Goal: Communication & Community: Answer question/provide support

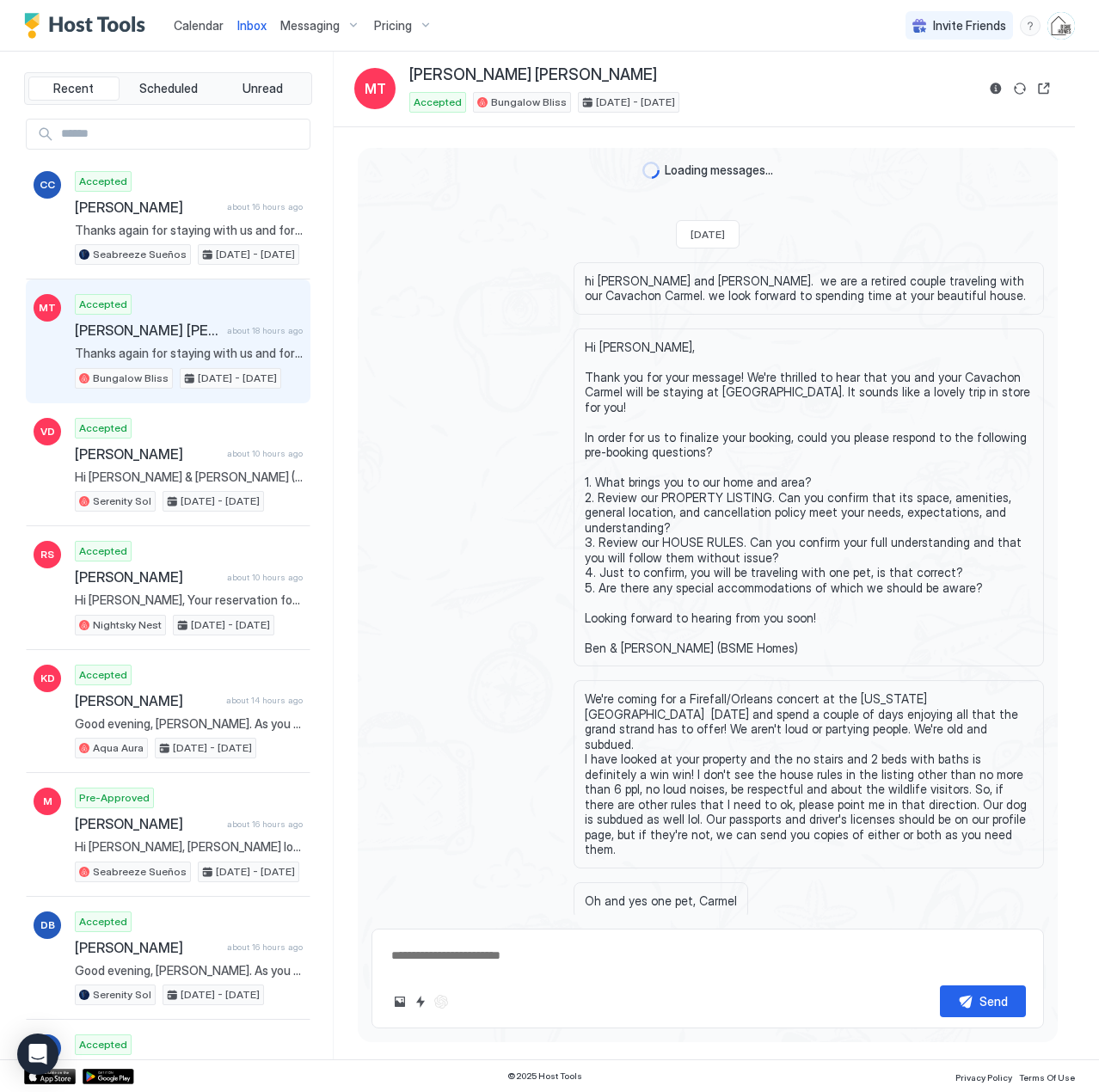
drag, startPoint x: 0, startPoint y: 0, endPoint x: 208, endPoint y: 31, distance: 210.3
click at [208, 31] on span "Calendar" at bounding box center [199, 25] width 50 height 15
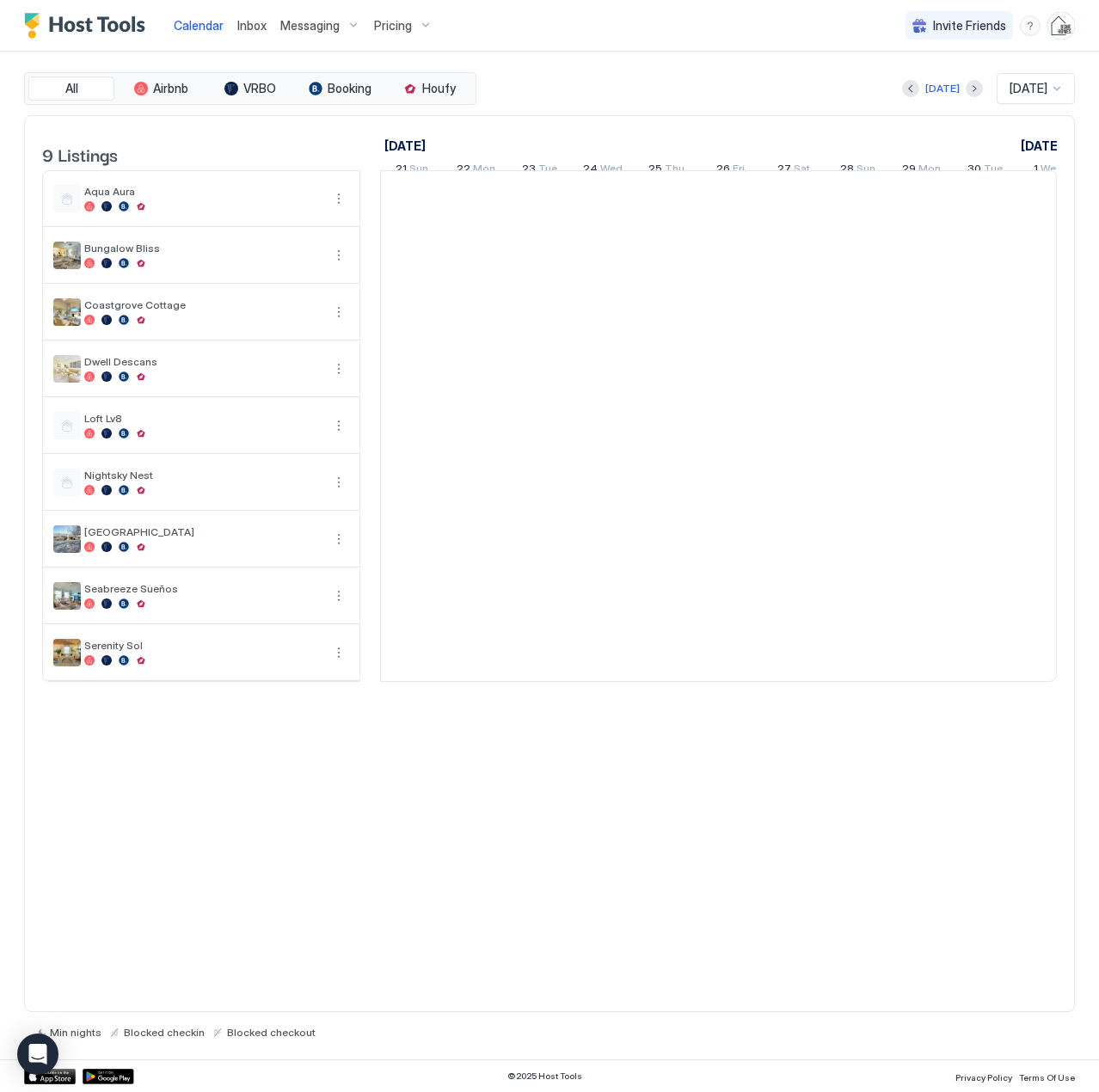
scroll to position [0, 955]
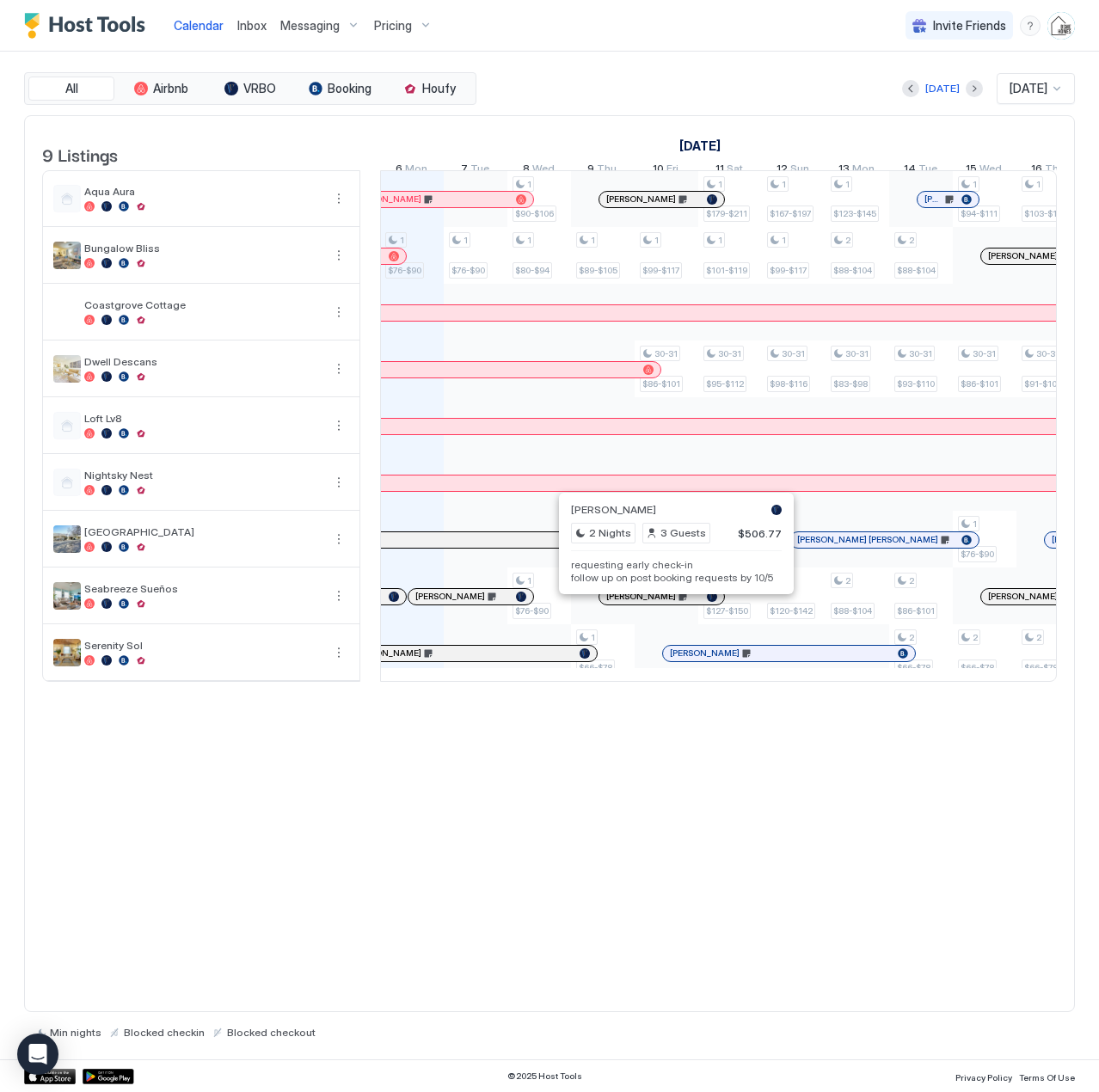
click at [669, 604] on div at bounding box center [669, 596] width 14 height 14
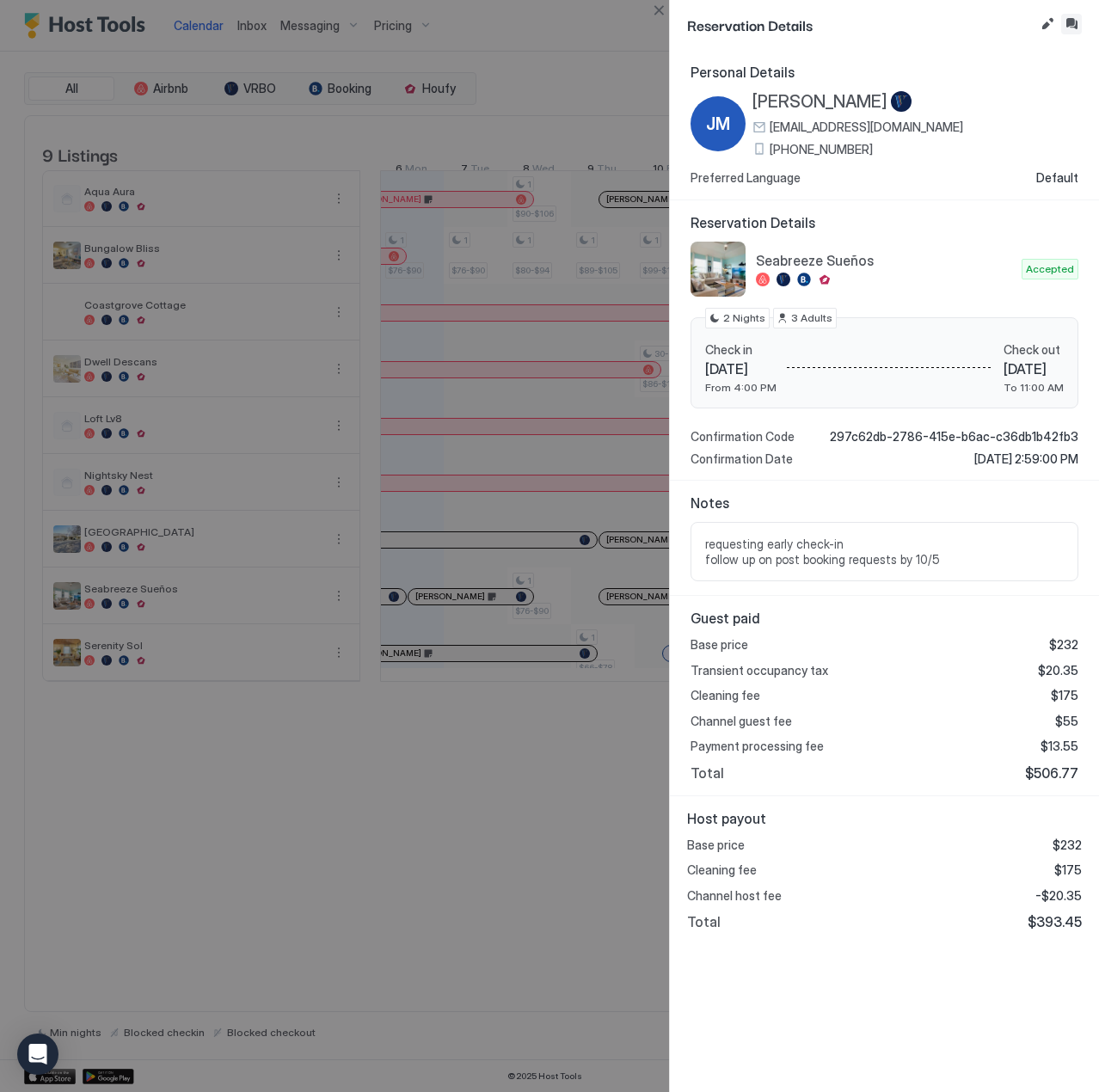
click at [1066, 25] on button "Inbox" at bounding box center [1071, 24] width 20 height 20
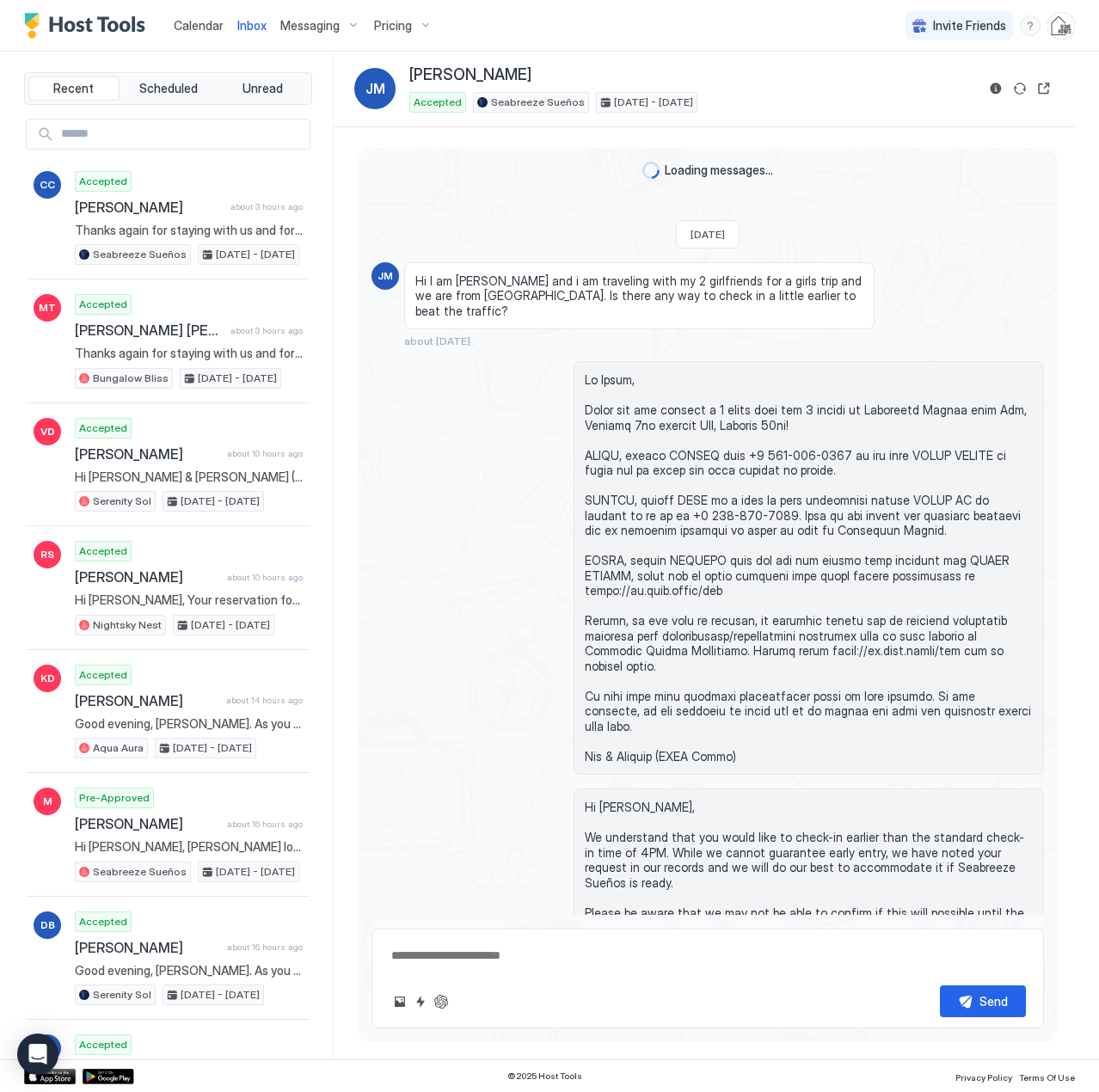
scroll to position [833, 0]
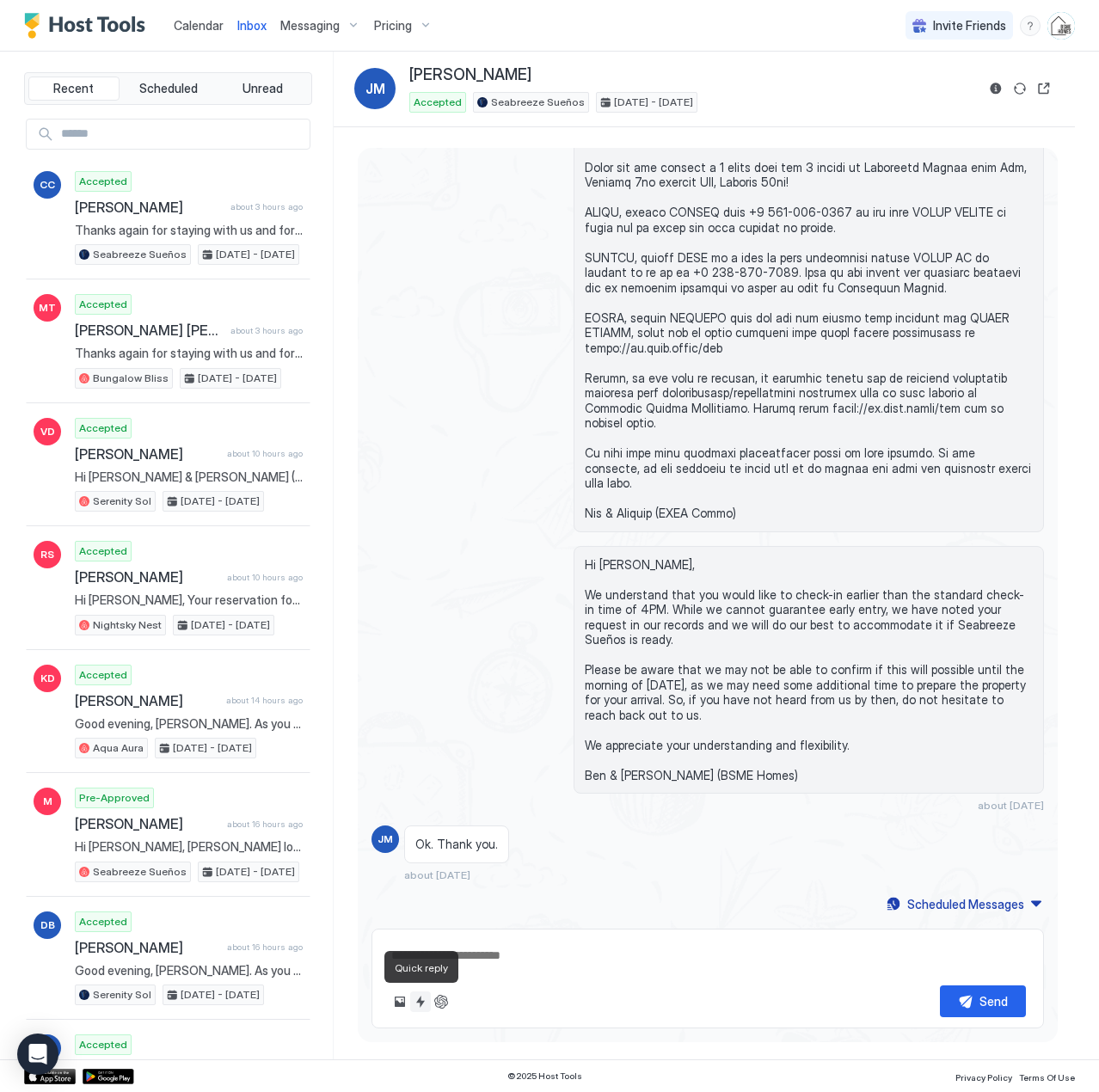
click at [414, 1000] on button "Quick reply" at bounding box center [420, 1002] width 20 height 20
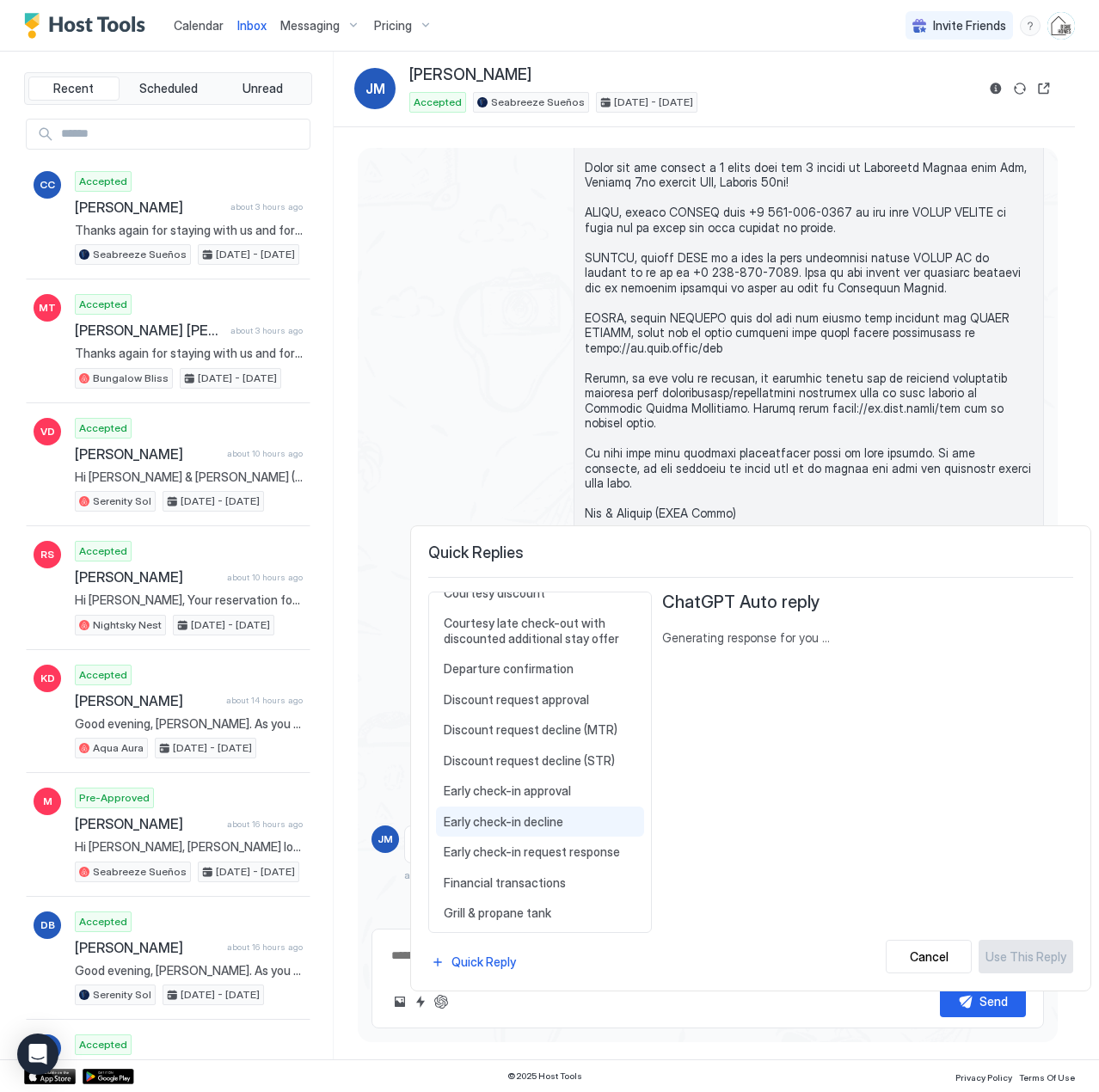
scroll to position [860, 0]
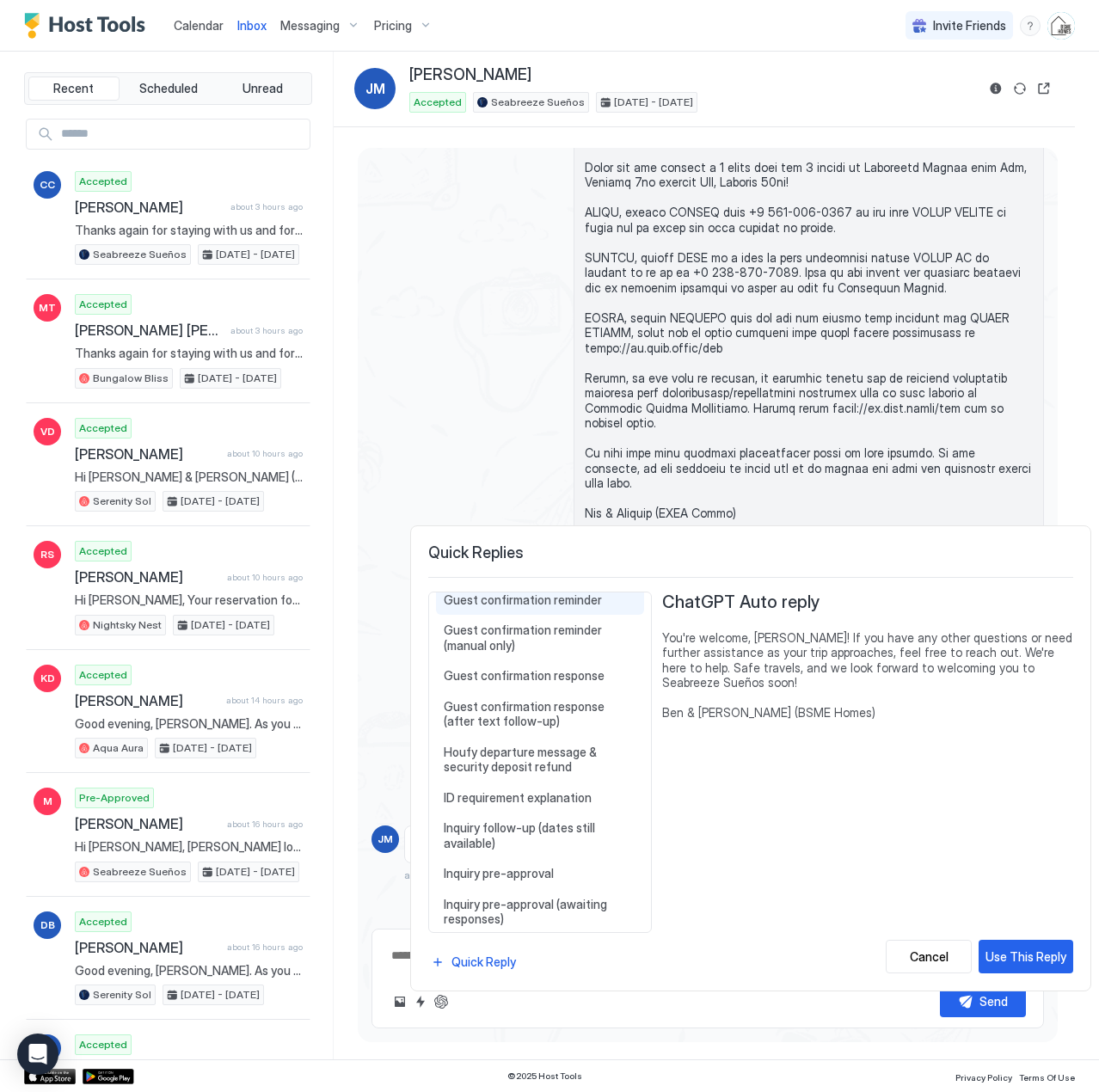
click at [530, 606] on span "Guest confirmation reminder" at bounding box center [539, 600] width 192 height 16
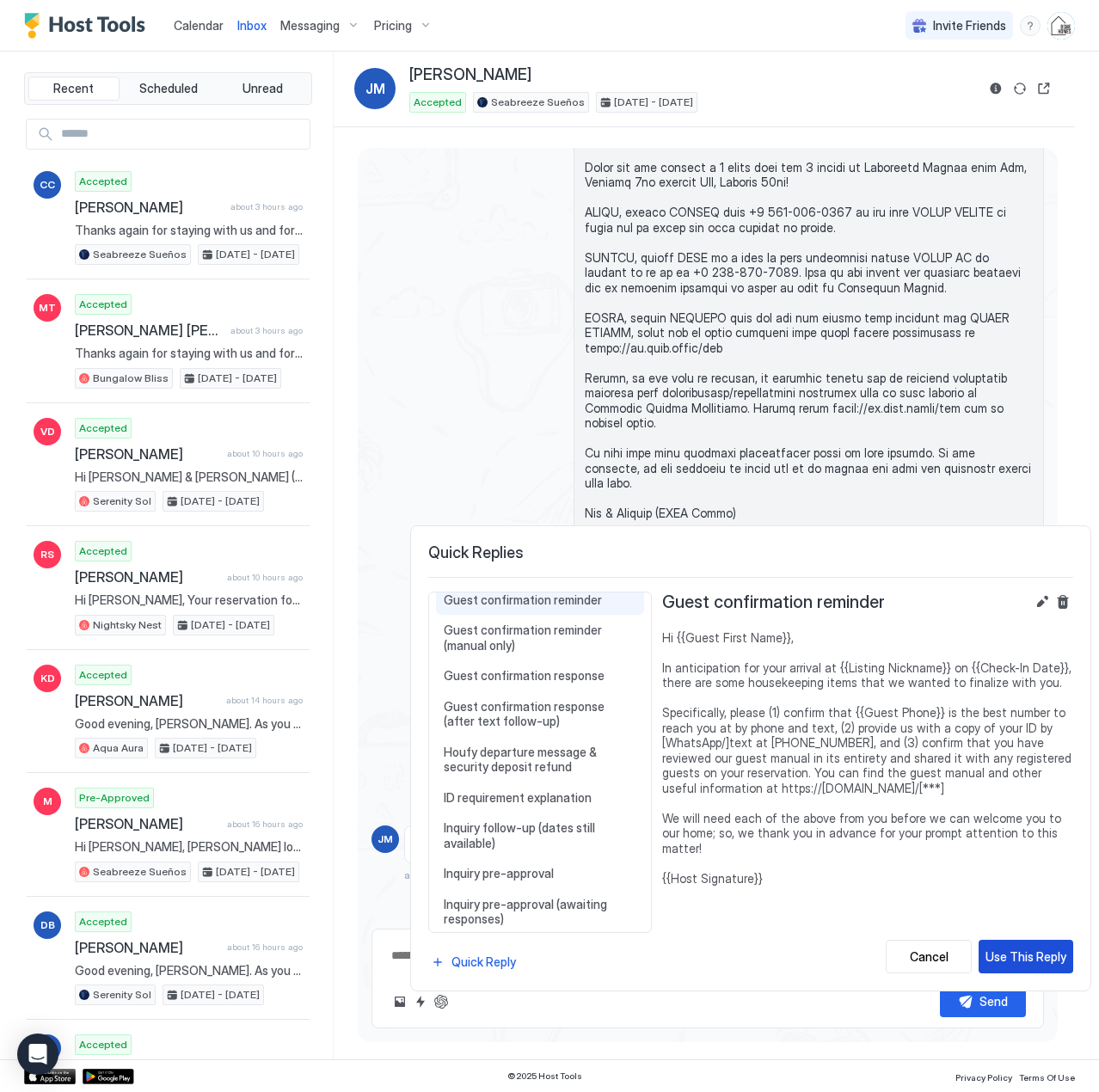
click at [1027, 952] on div "Use This Reply" at bounding box center [1026, 956] width 81 height 18
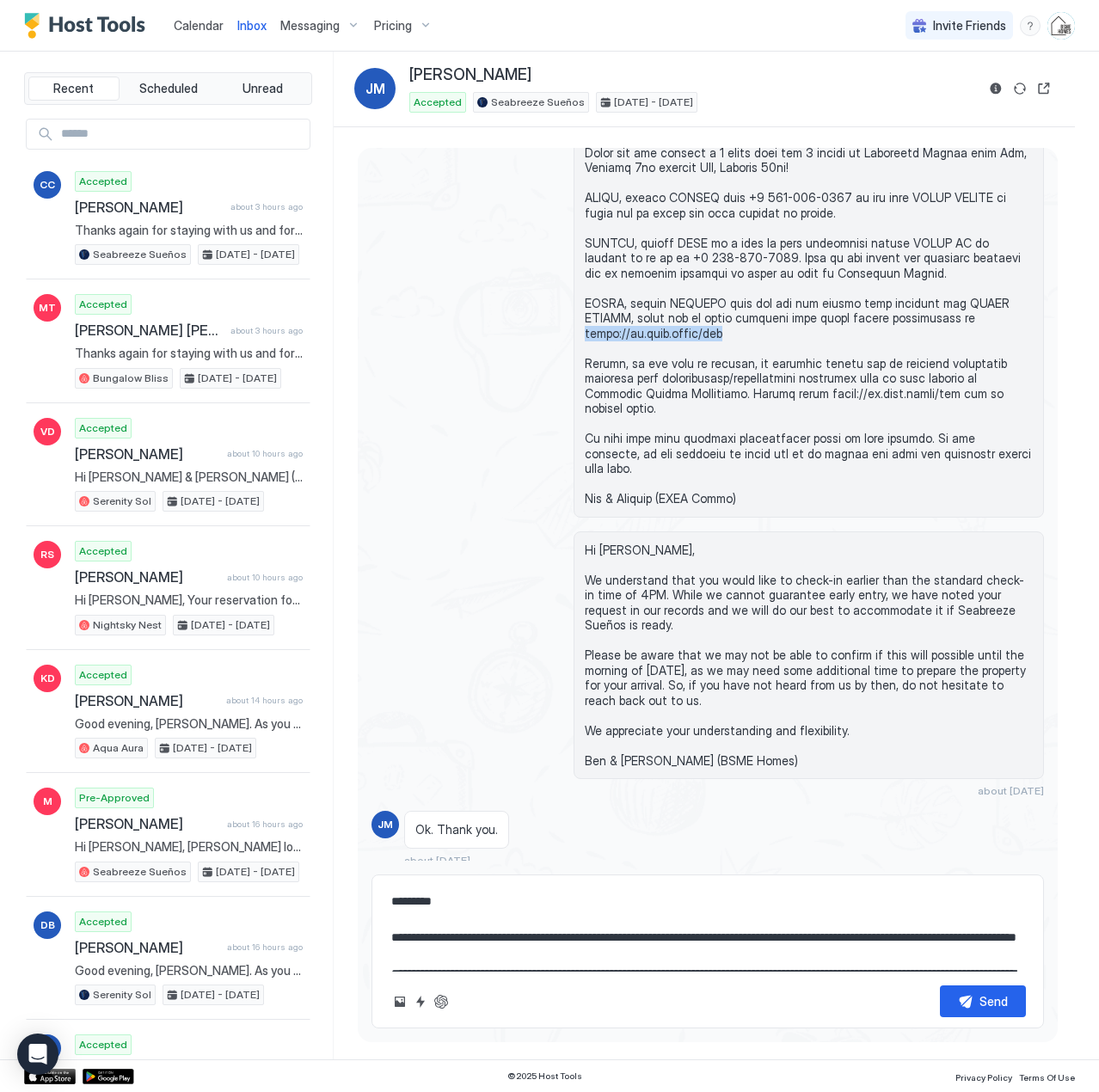
drag, startPoint x: 722, startPoint y: 390, endPoint x: 576, endPoint y: 393, distance: 146.0
click at [576, 393] on div at bounding box center [809, 311] width 470 height 414
copy span "[URL][DOMAIN_NAME]"
click at [524, 962] on textarea "**********" at bounding box center [708, 928] width 636 height 86
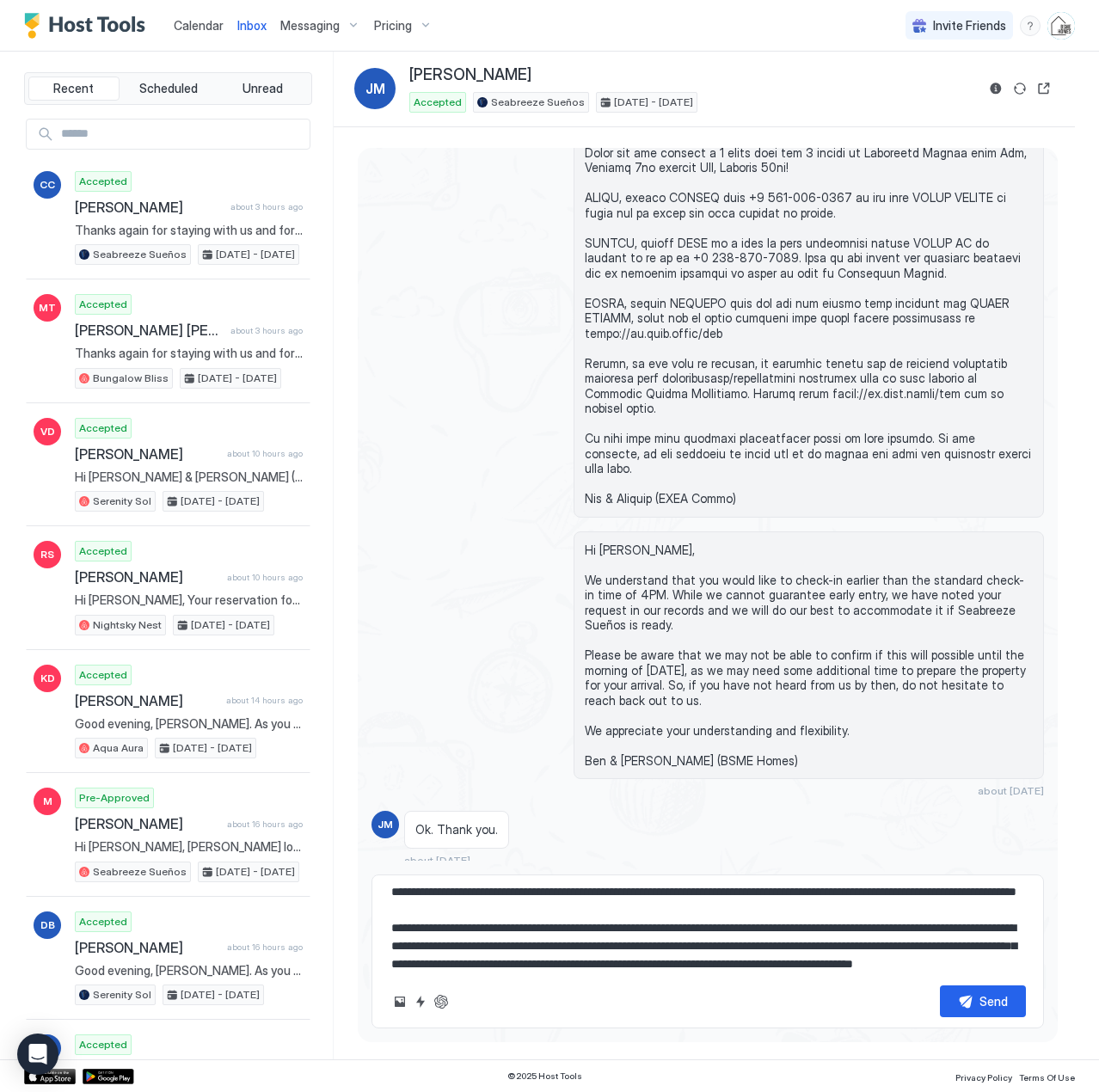
scroll to position [82, 0]
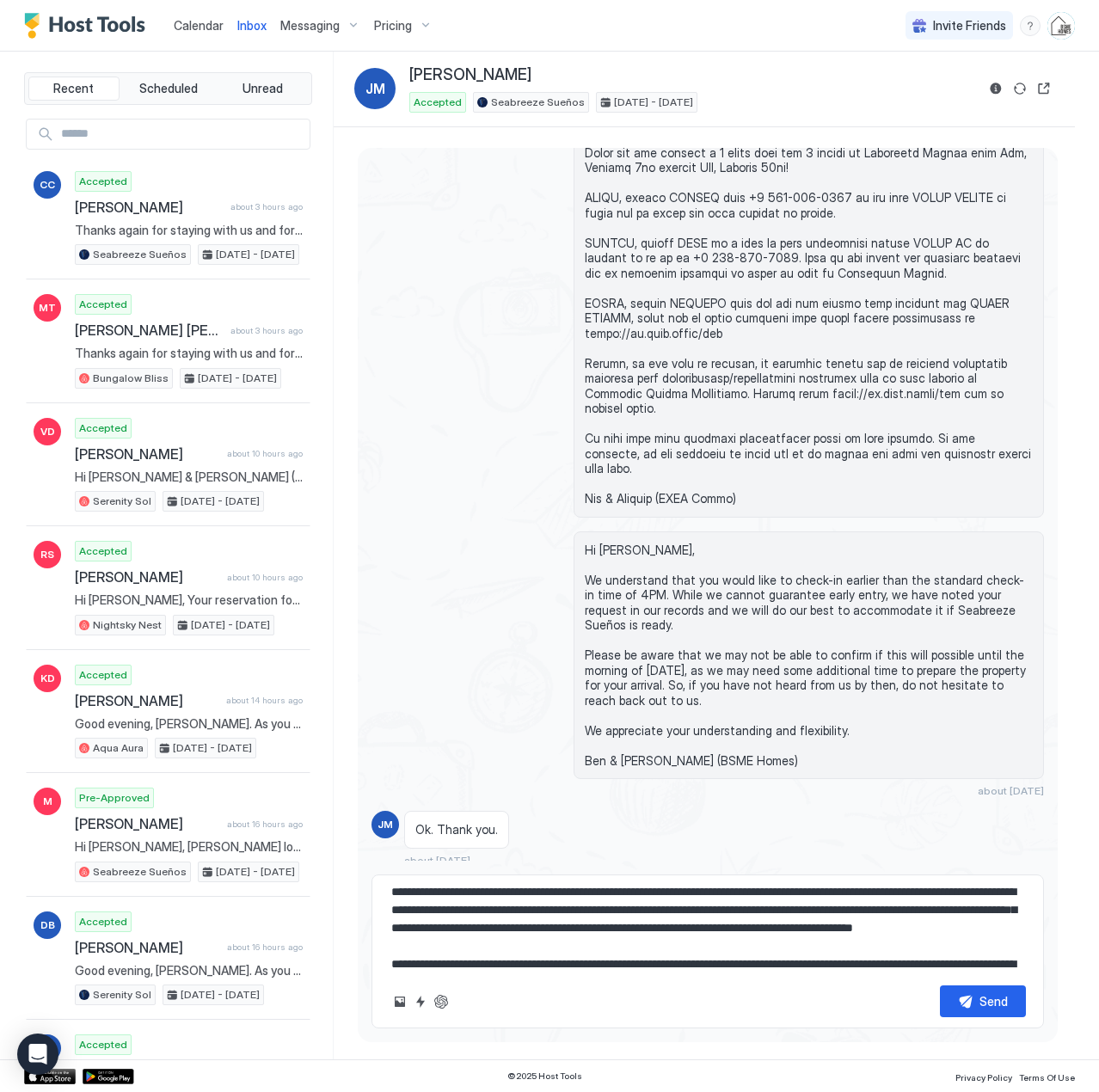
paste textarea
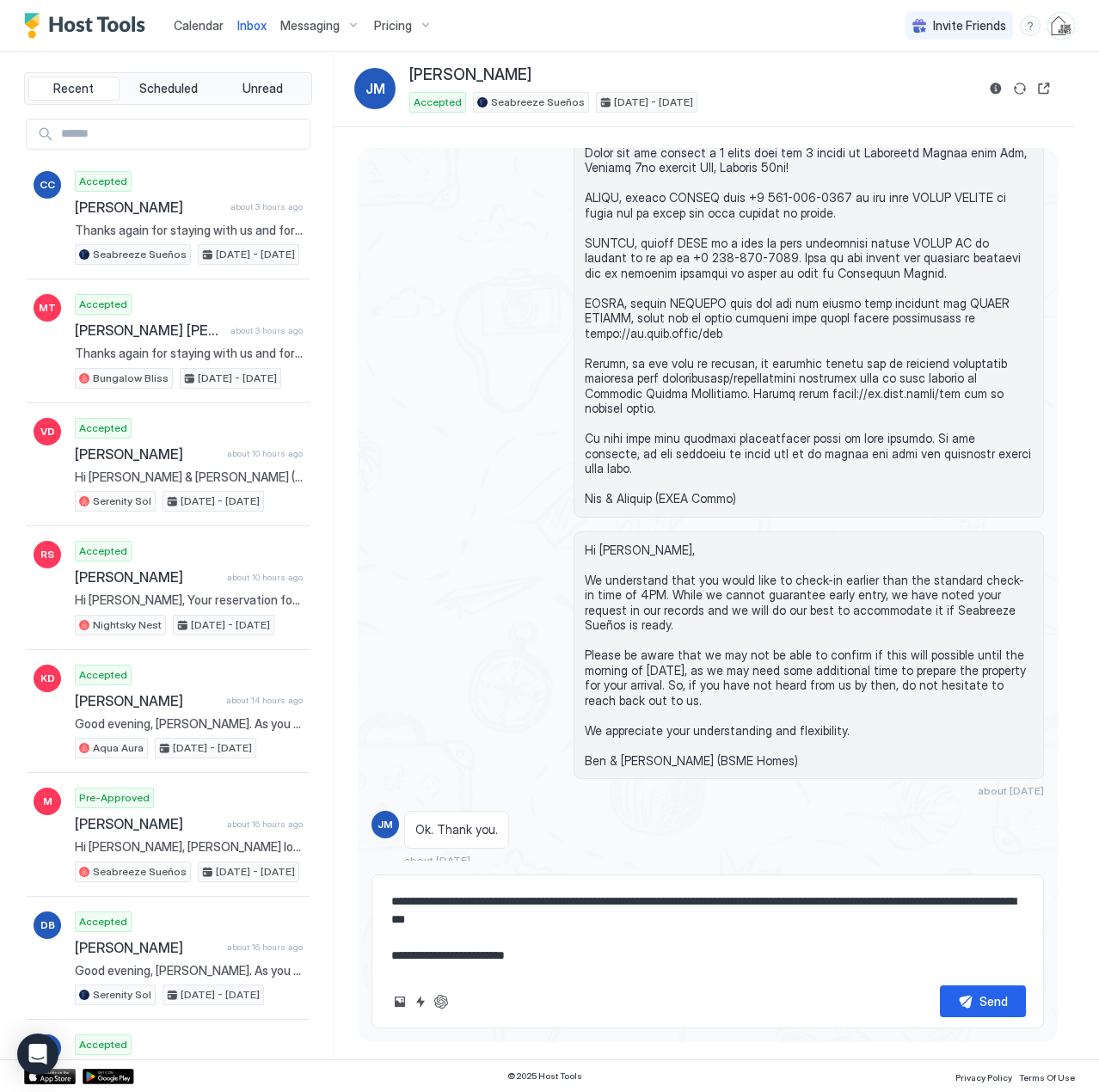
scroll to position [172, 0]
type textarea "**********"
click at [981, 999] on div "Send" at bounding box center [993, 1001] width 29 height 18
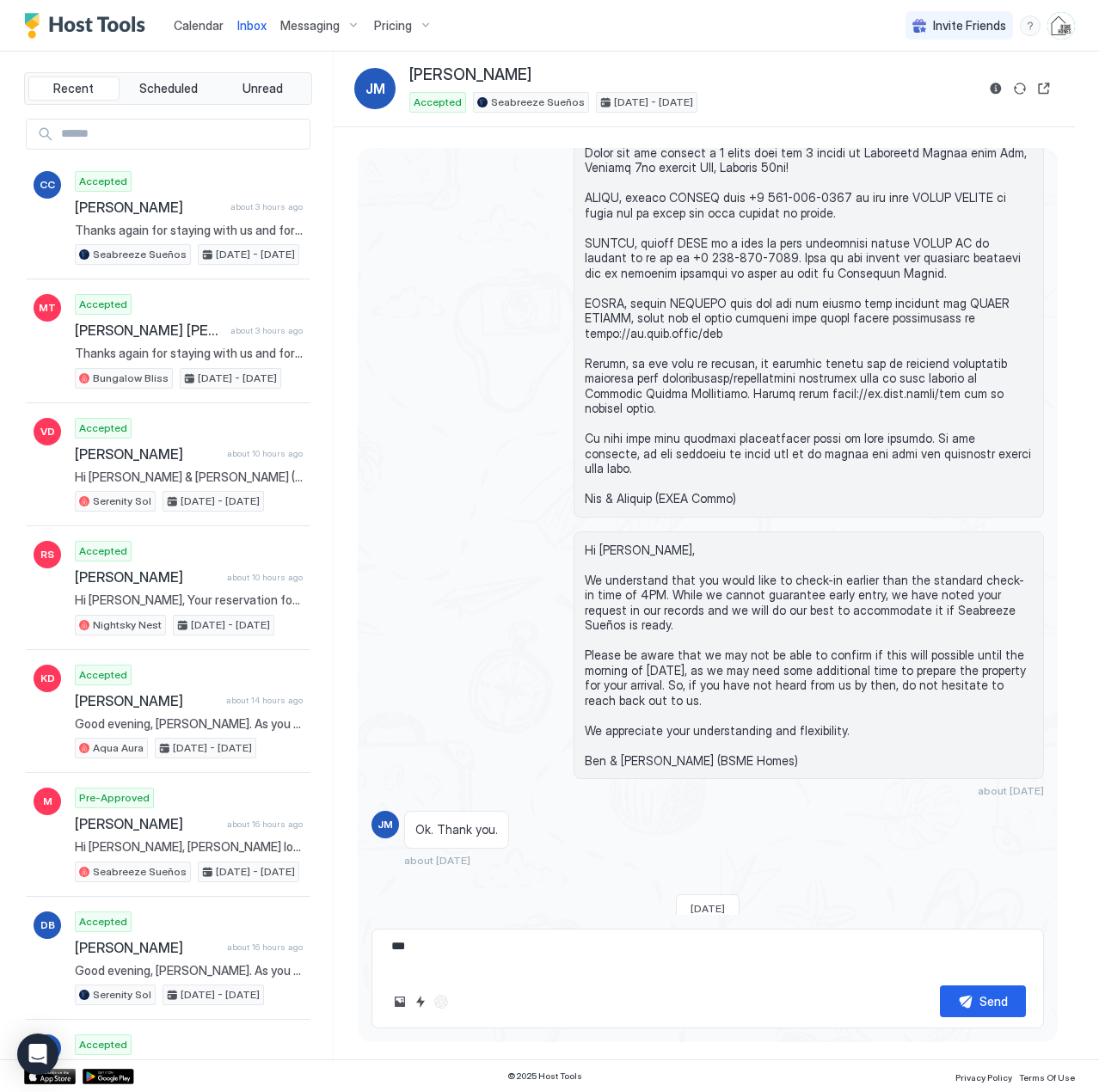
scroll to position [0, 0]
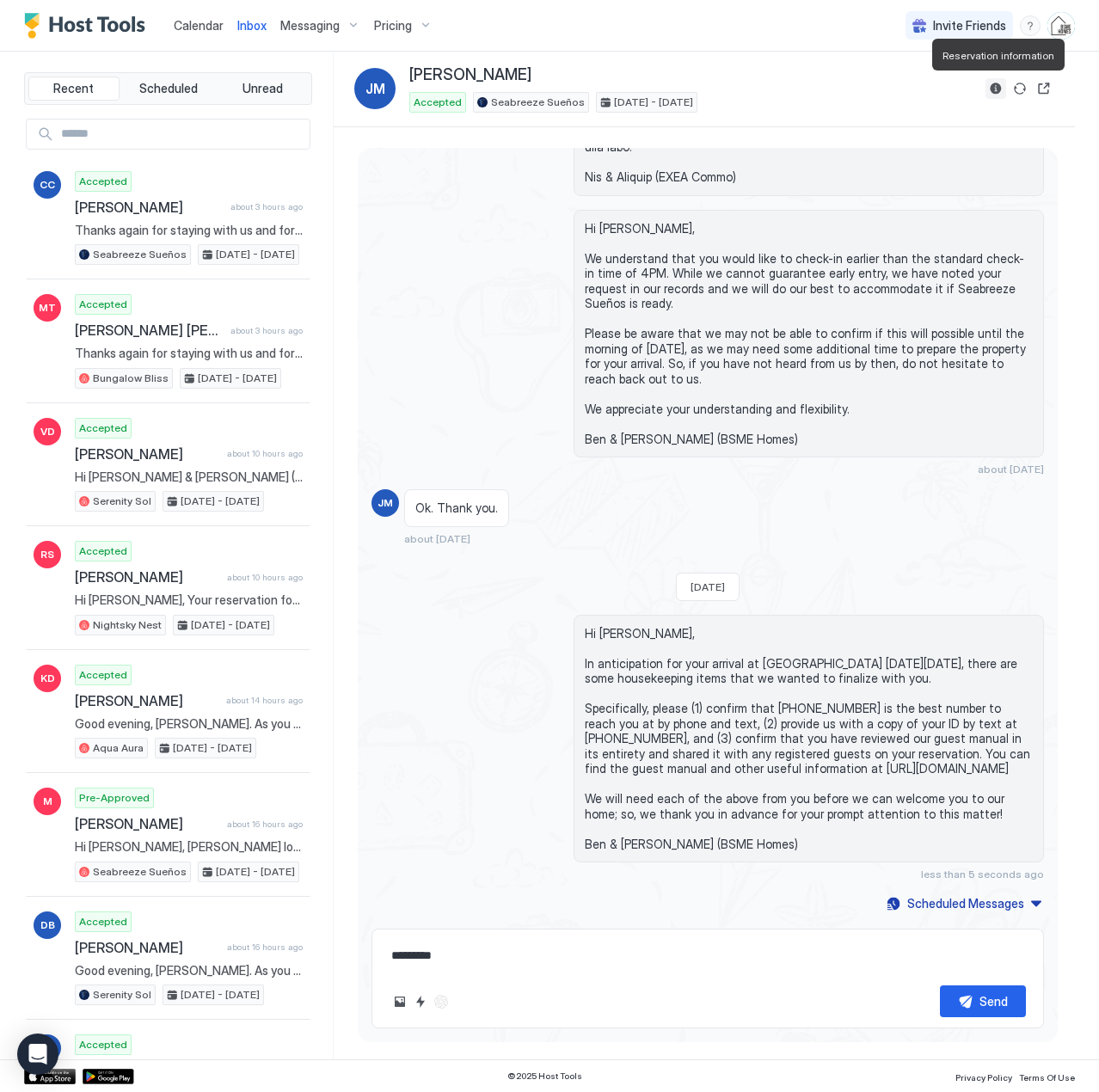
click at [995, 86] on button "Reservation information" at bounding box center [996, 88] width 20 height 20
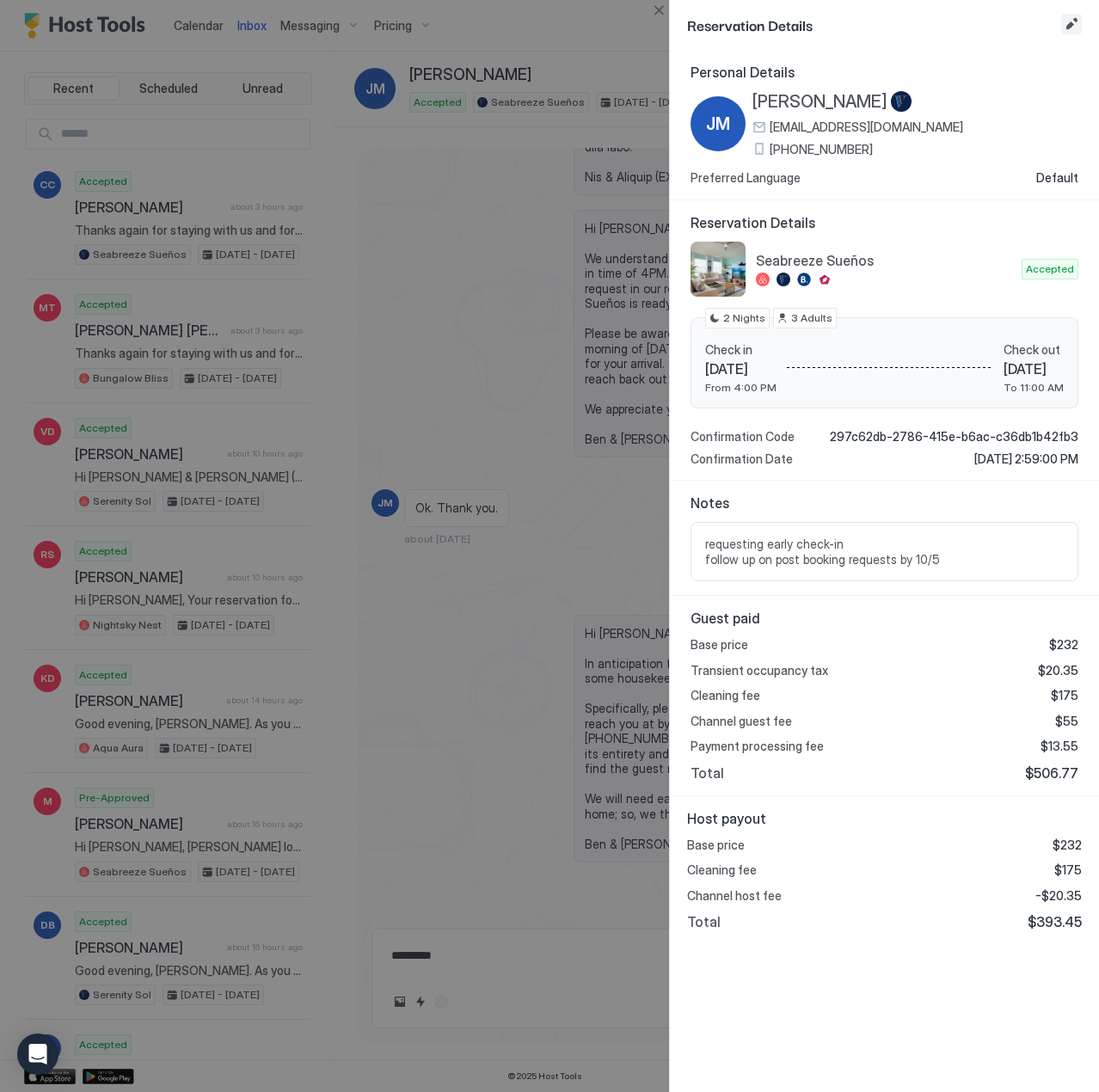
click at [1076, 29] on button "Edit reservation" at bounding box center [1071, 24] width 20 height 20
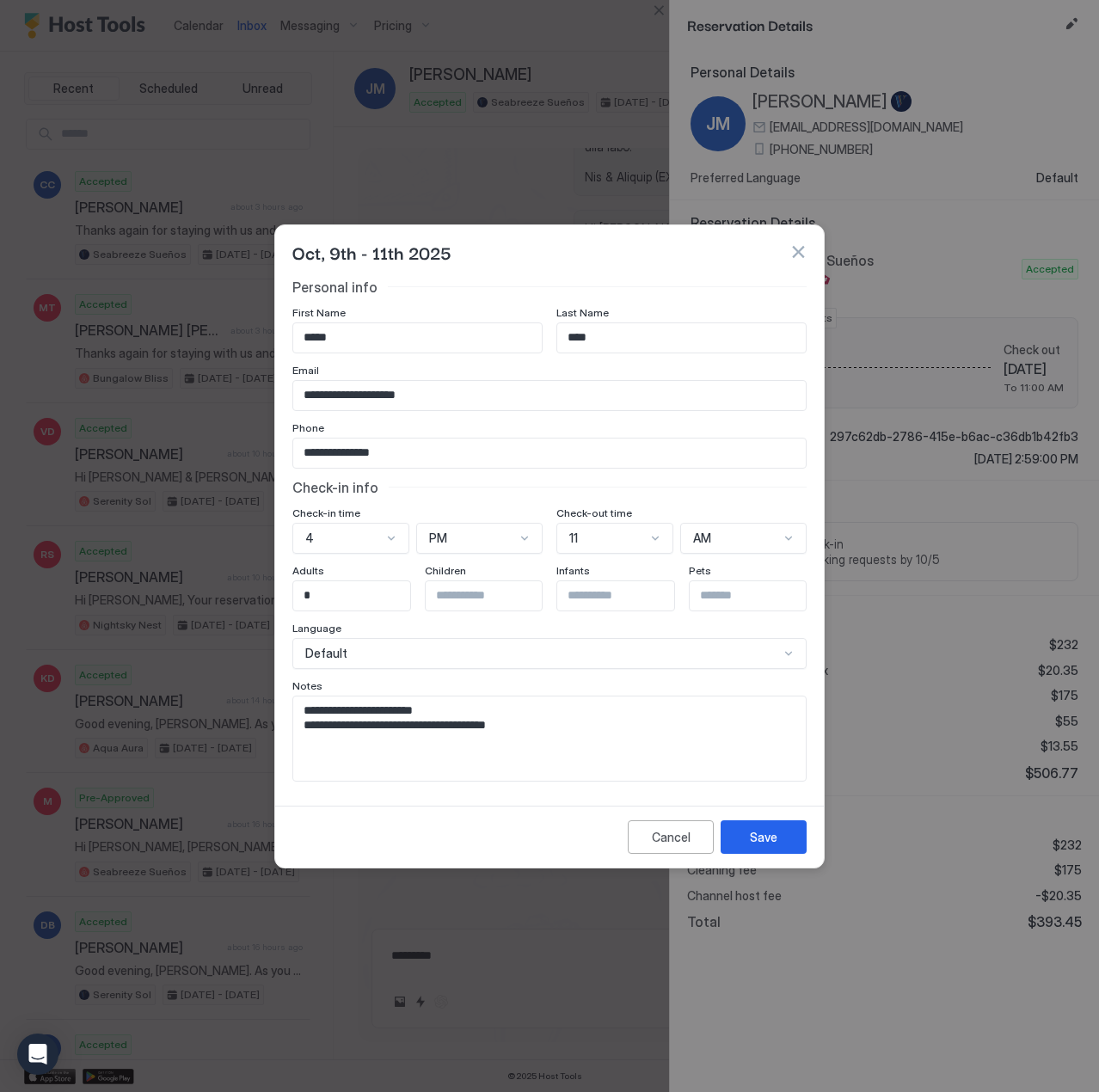
click at [591, 727] on textarea "**********" at bounding box center [549, 739] width 512 height 85
type textarea "**********"
click at [746, 834] on button "Save" at bounding box center [763, 837] width 86 height 33
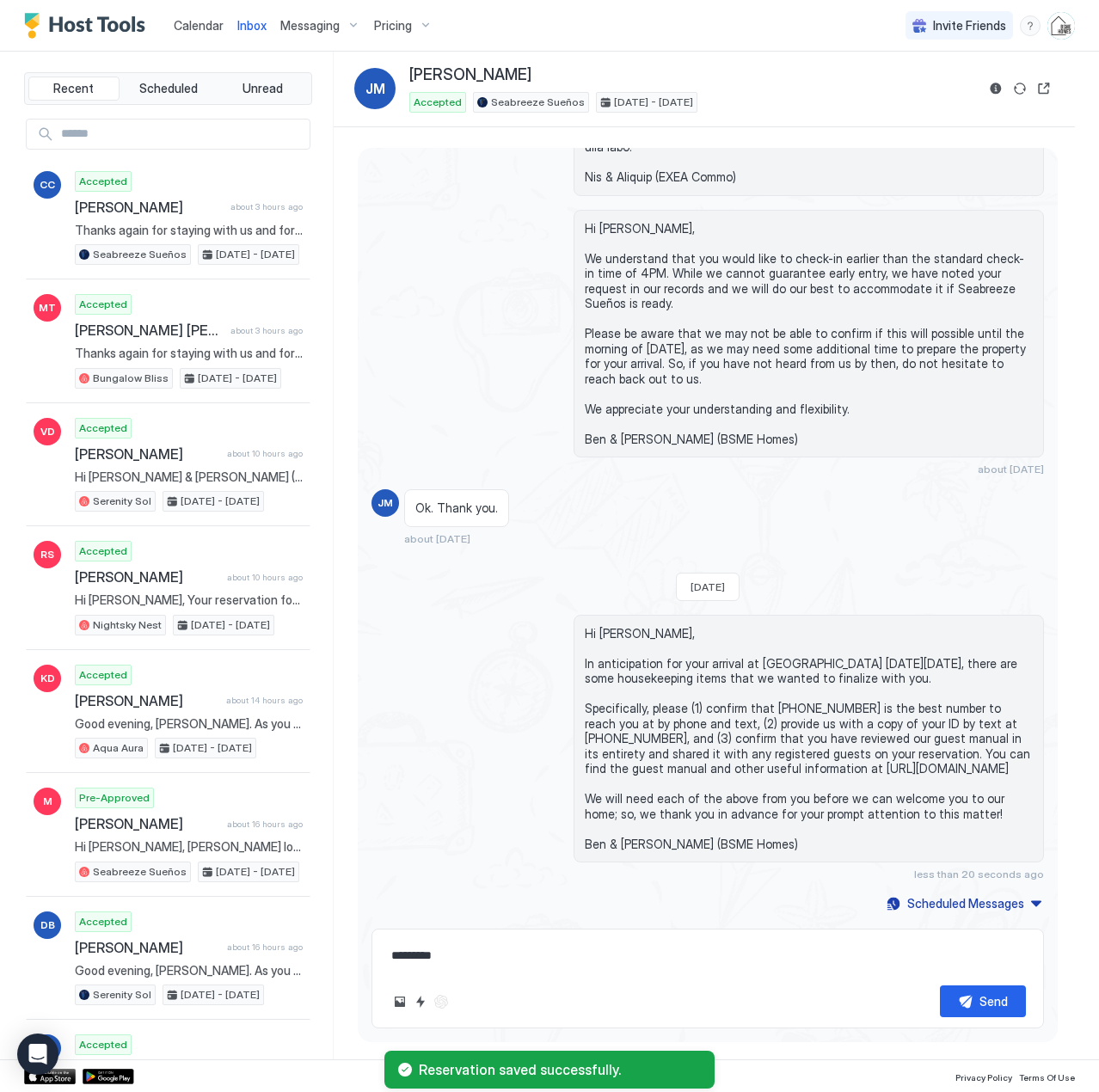
click at [191, 26] on span "Calendar" at bounding box center [199, 25] width 50 height 15
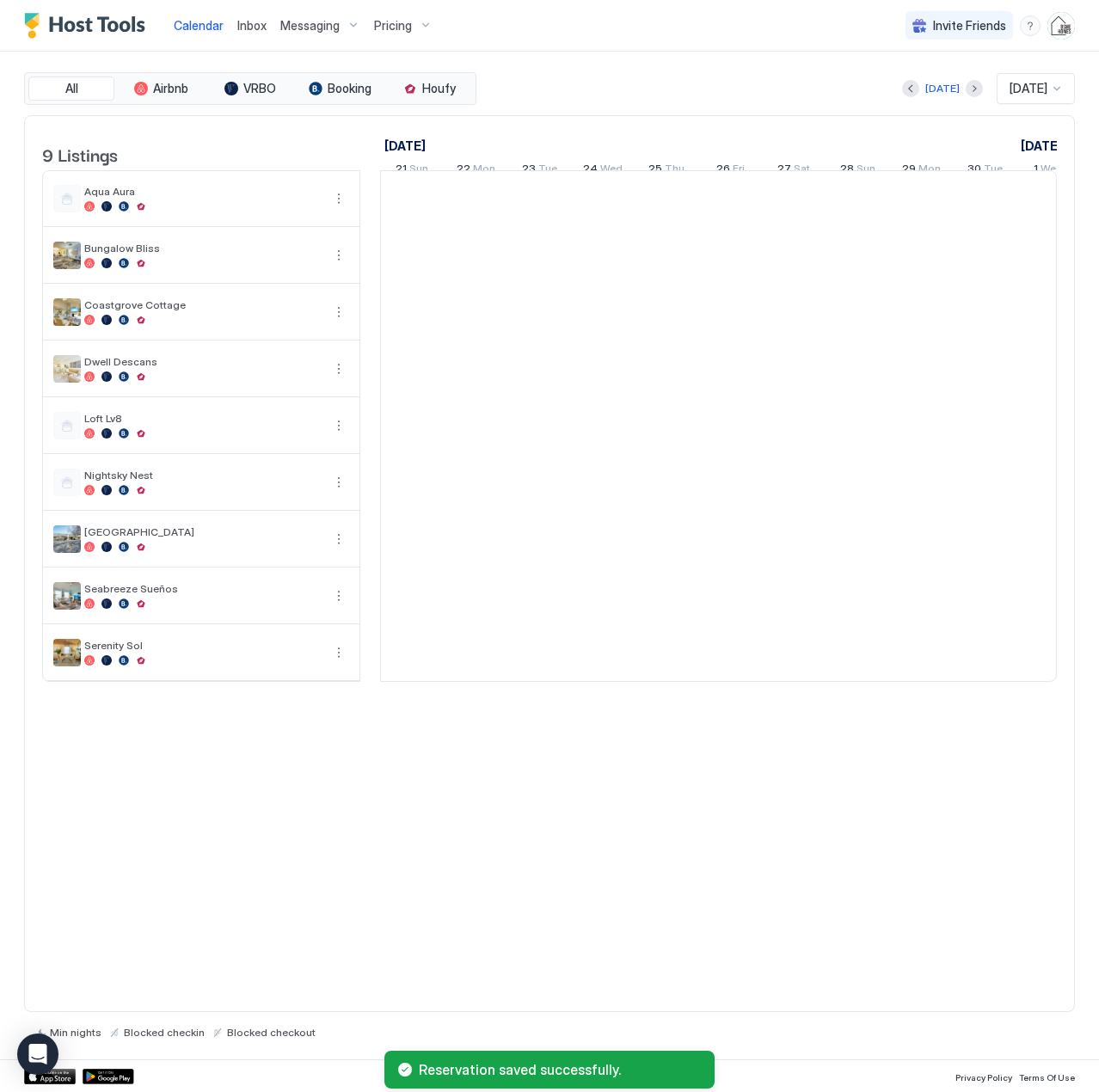
scroll to position [0, 955]
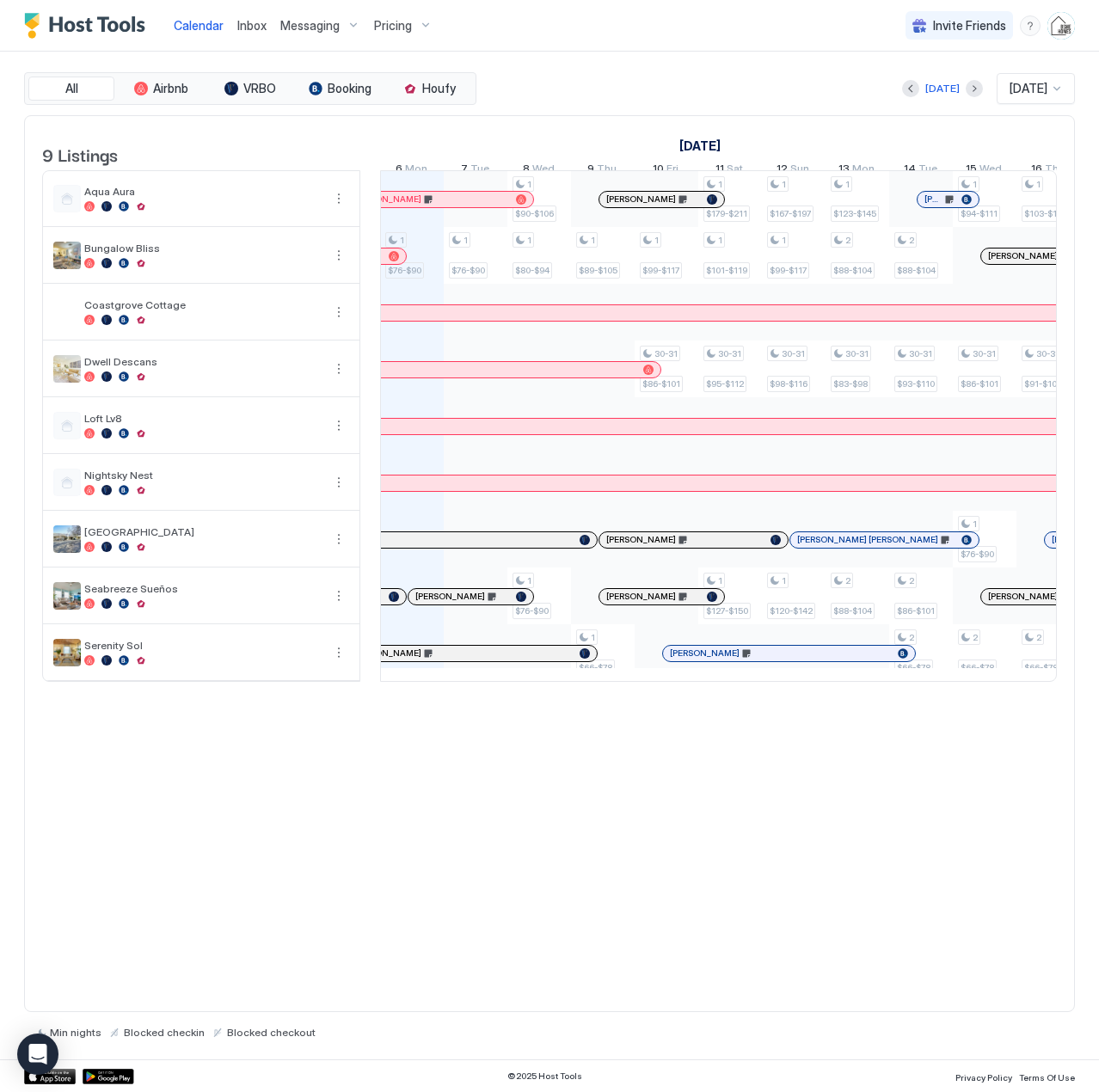
click at [769, 774] on div "9 Listings [DATE] [DATE] [DATE] 21 Sun 22 Mon 23 Tue 24 Wed 25 Thu 26 Fri 27 Sa…" at bounding box center [550, 564] width 1051 height 898
click at [1015, 263] on div at bounding box center [1015, 256] width 14 height 14
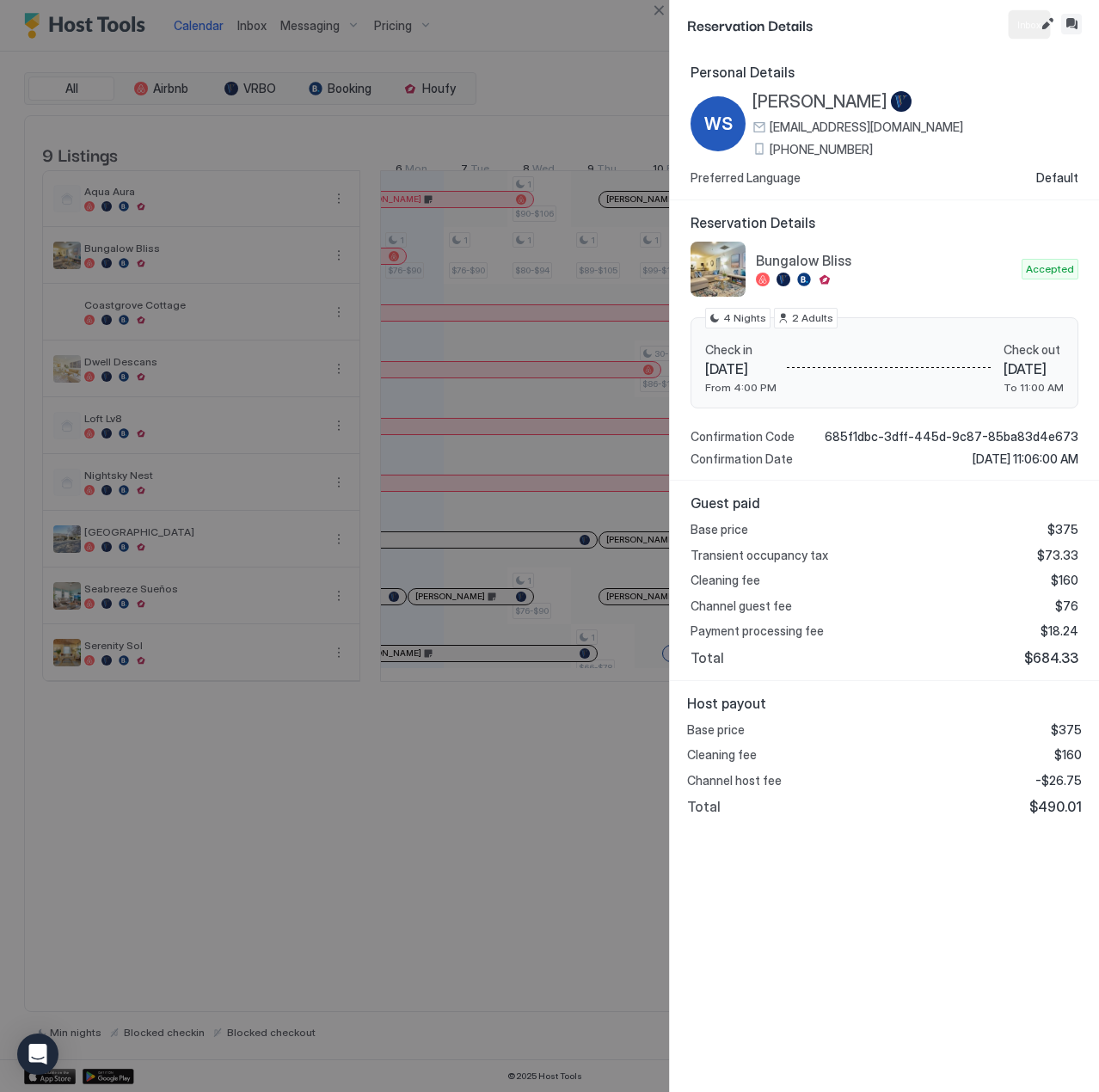
click at [1066, 24] on button "Inbox" at bounding box center [1071, 24] width 20 height 20
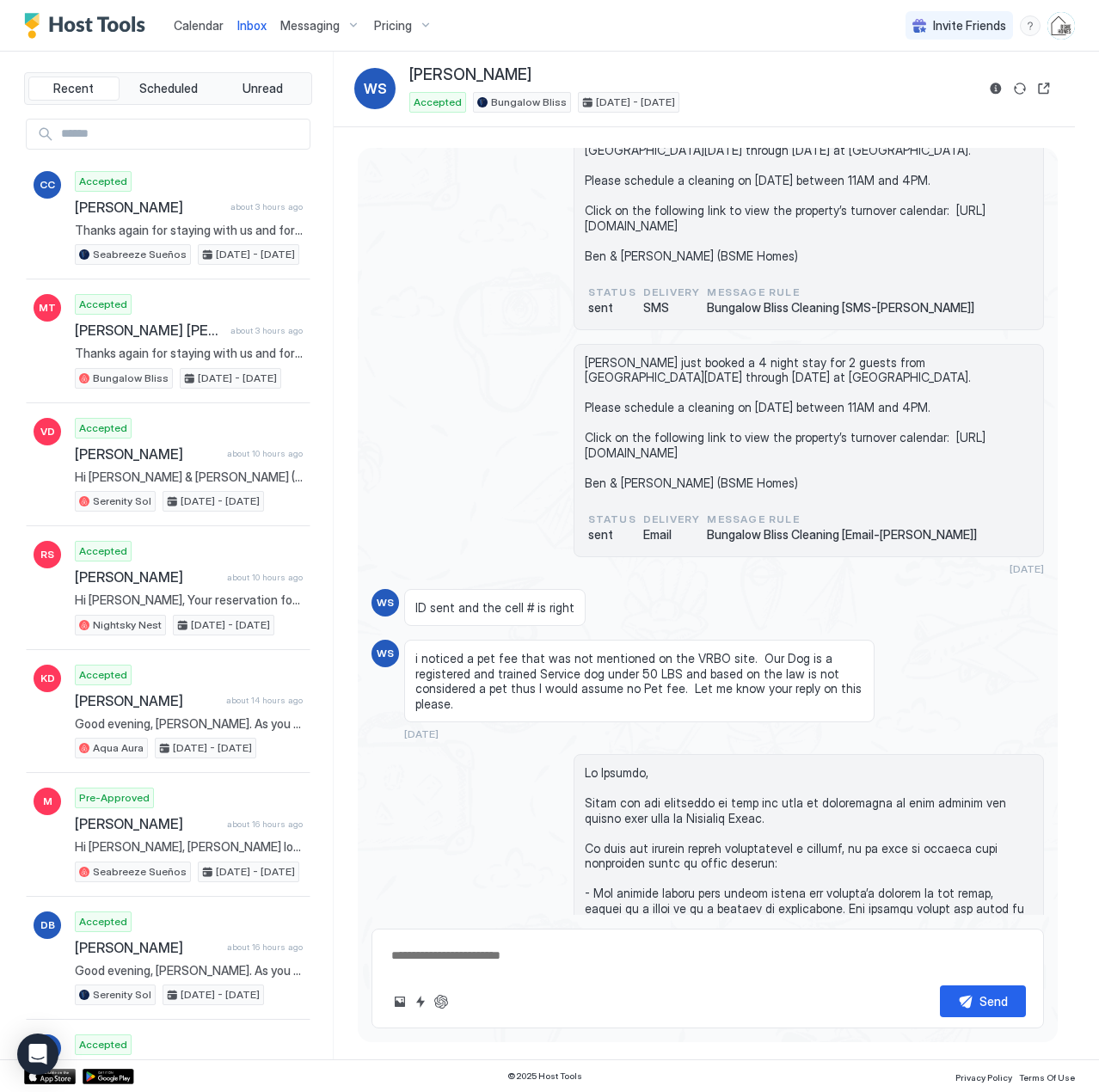
scroll to position [1023, 0]
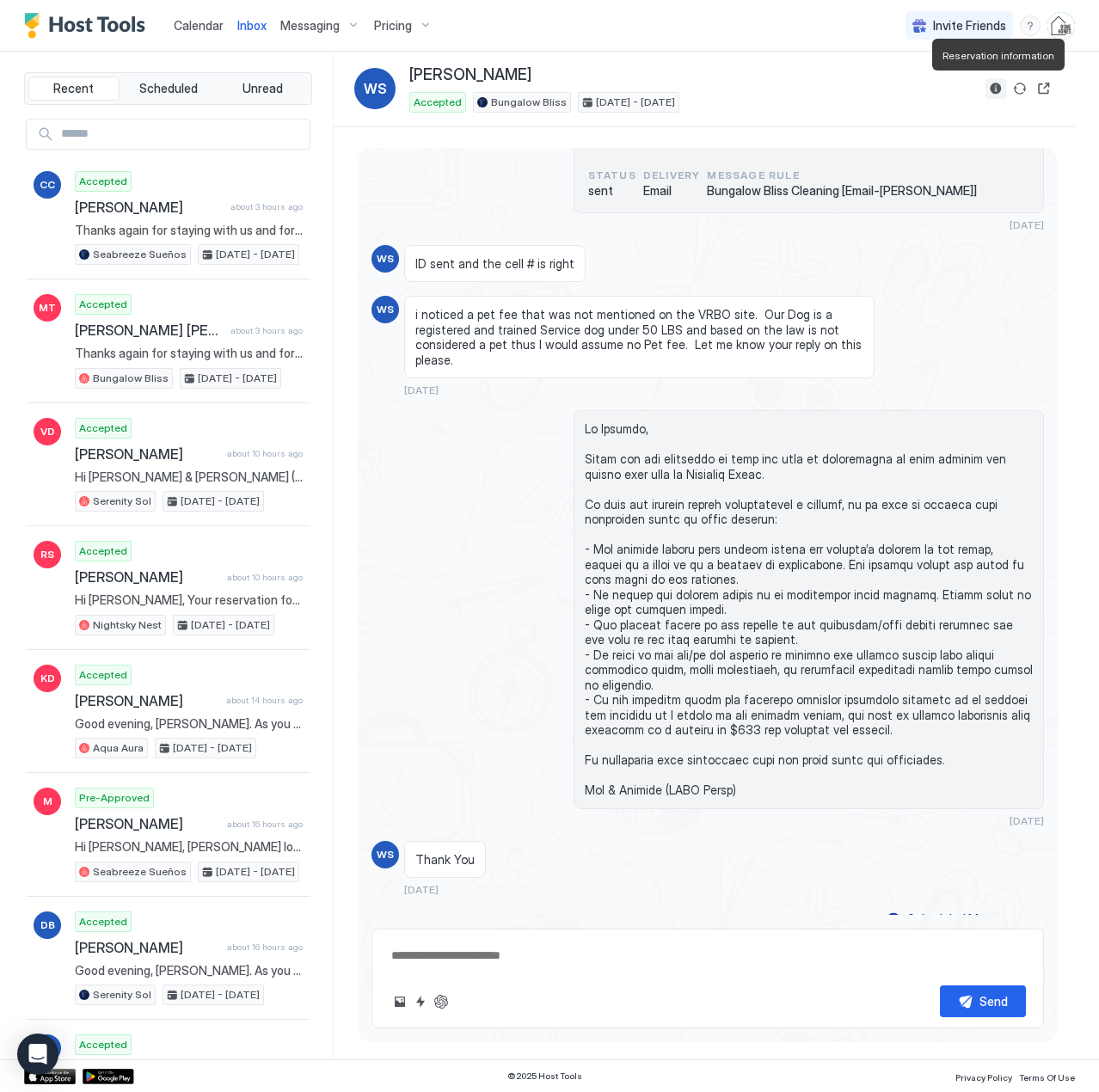
click at [998, 86] on button "Reservation information" at bounding box center [996, 88] width 20 height 20
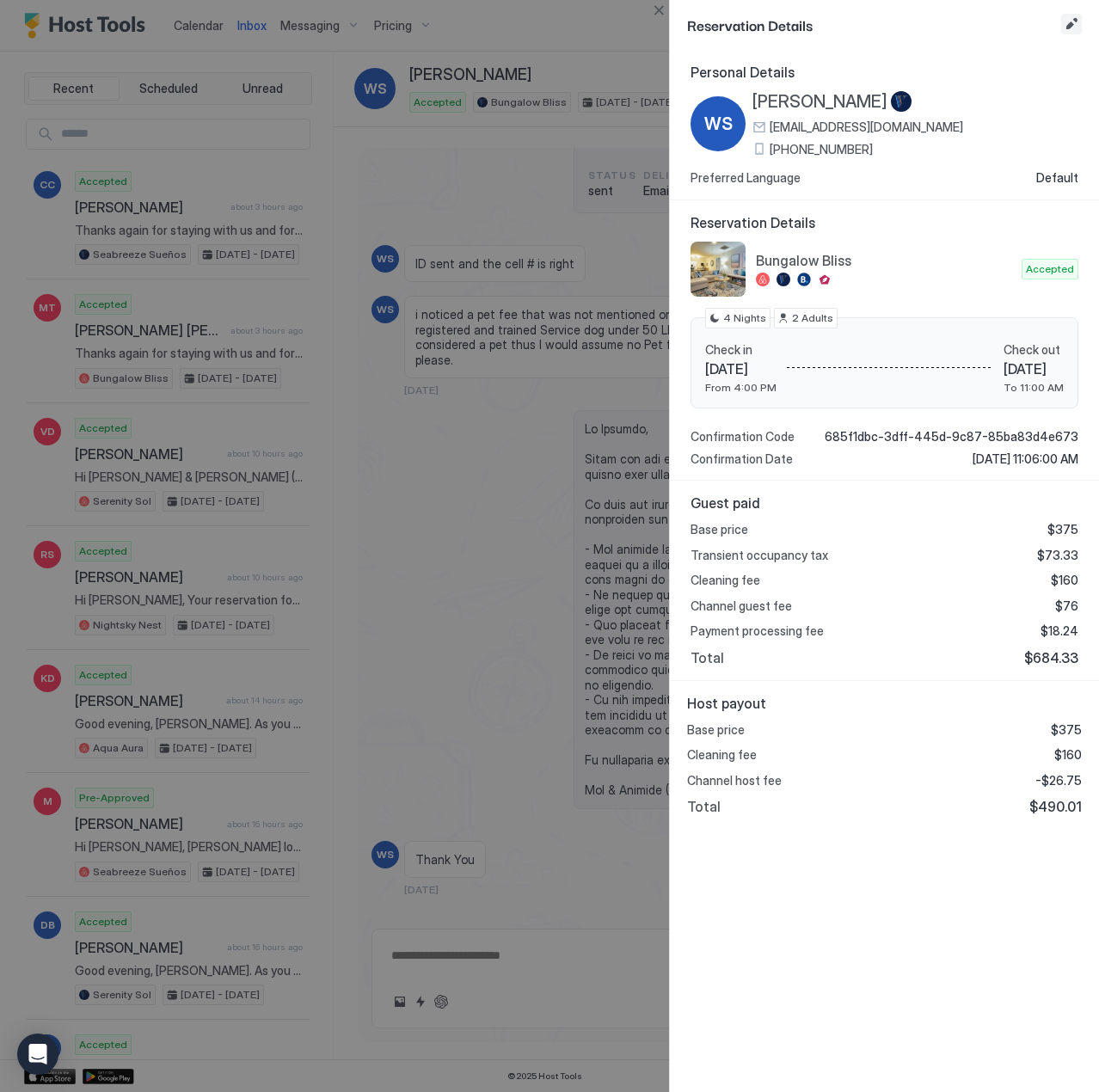
click at [1076, 26] on button "Edit reservation" at bounding box center [1071, 24] width 20 height 20
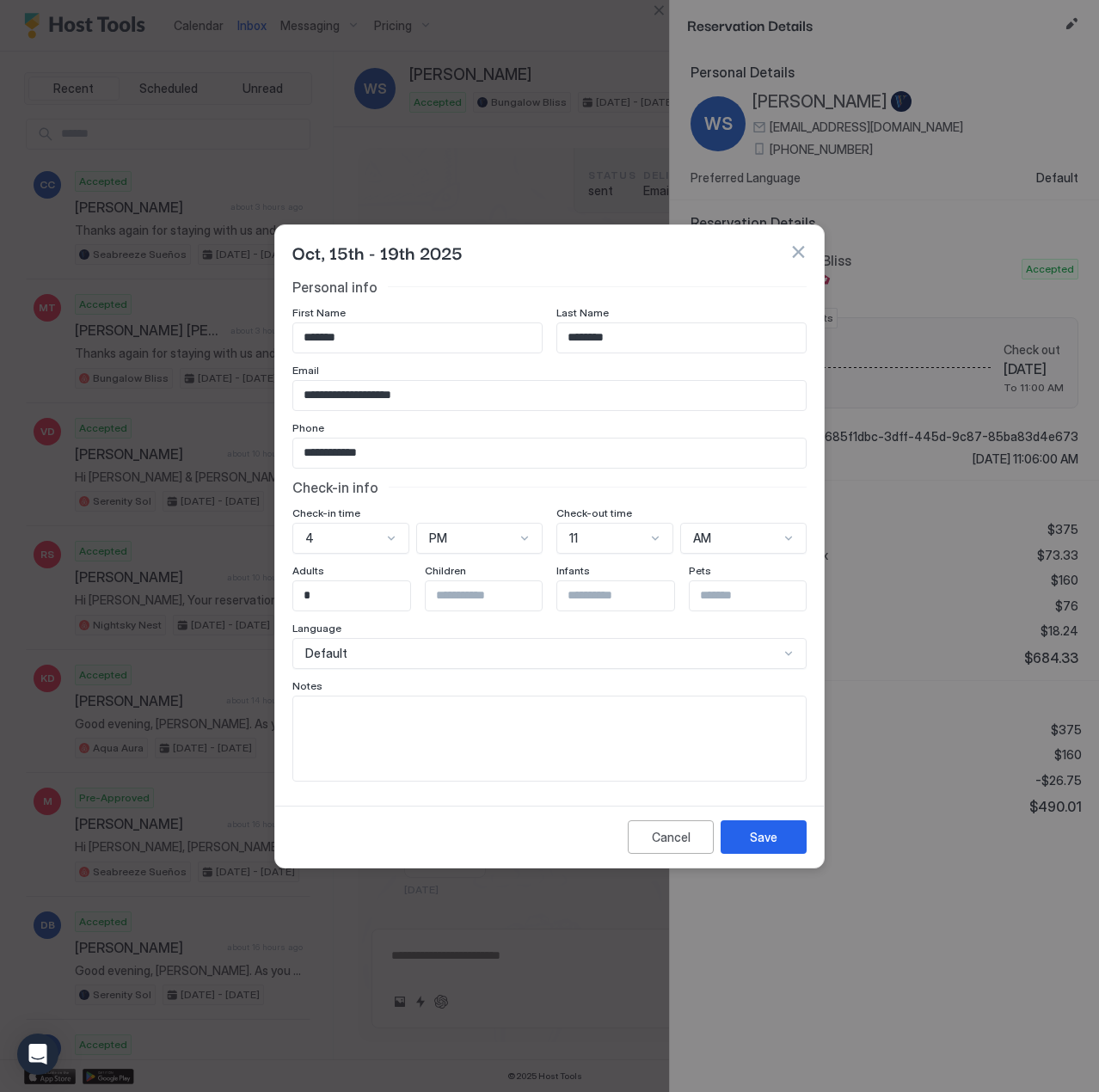
click at [420, 741] on textarea "Input Field" at bounding box center [549, 739] width 512 height 85
type textarea "**********"
click at [753, 834] on div "Save" at bounding box center [763, 836] width 28 height 18
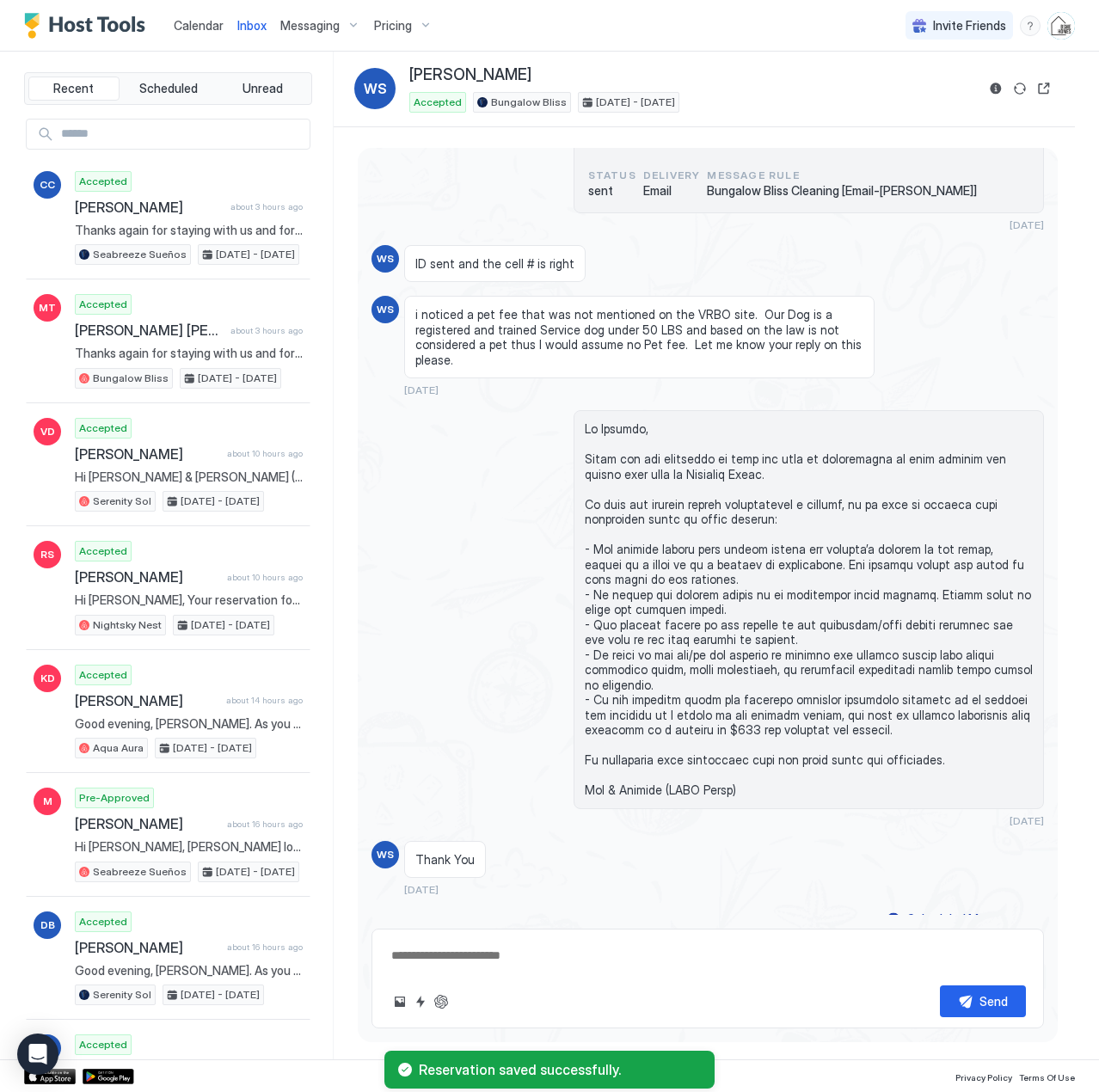
click at [200, 25] on span "Calendar" at bounding box center [199, 25] width 50 height 15
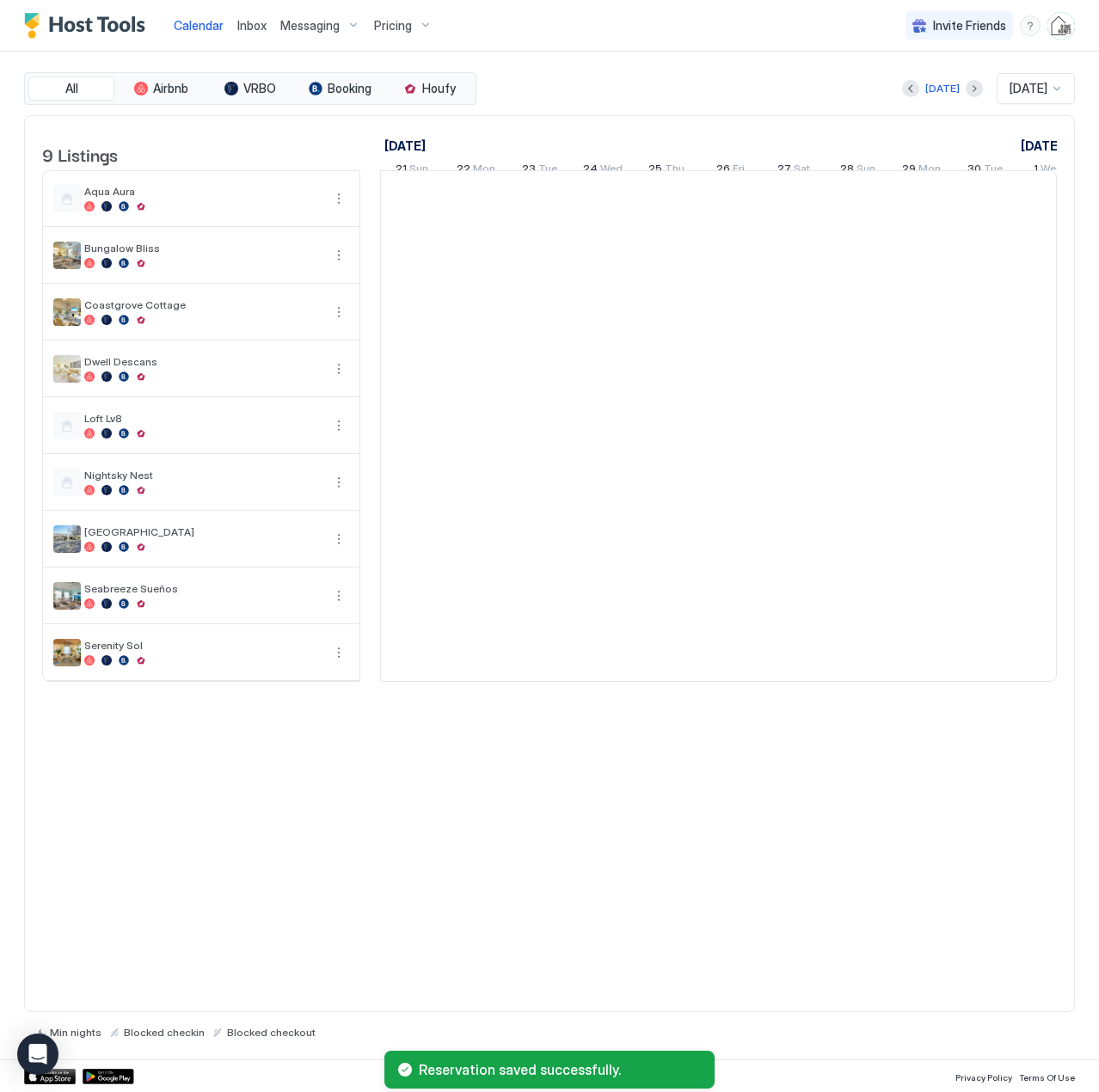
scroll to position [0, 955]
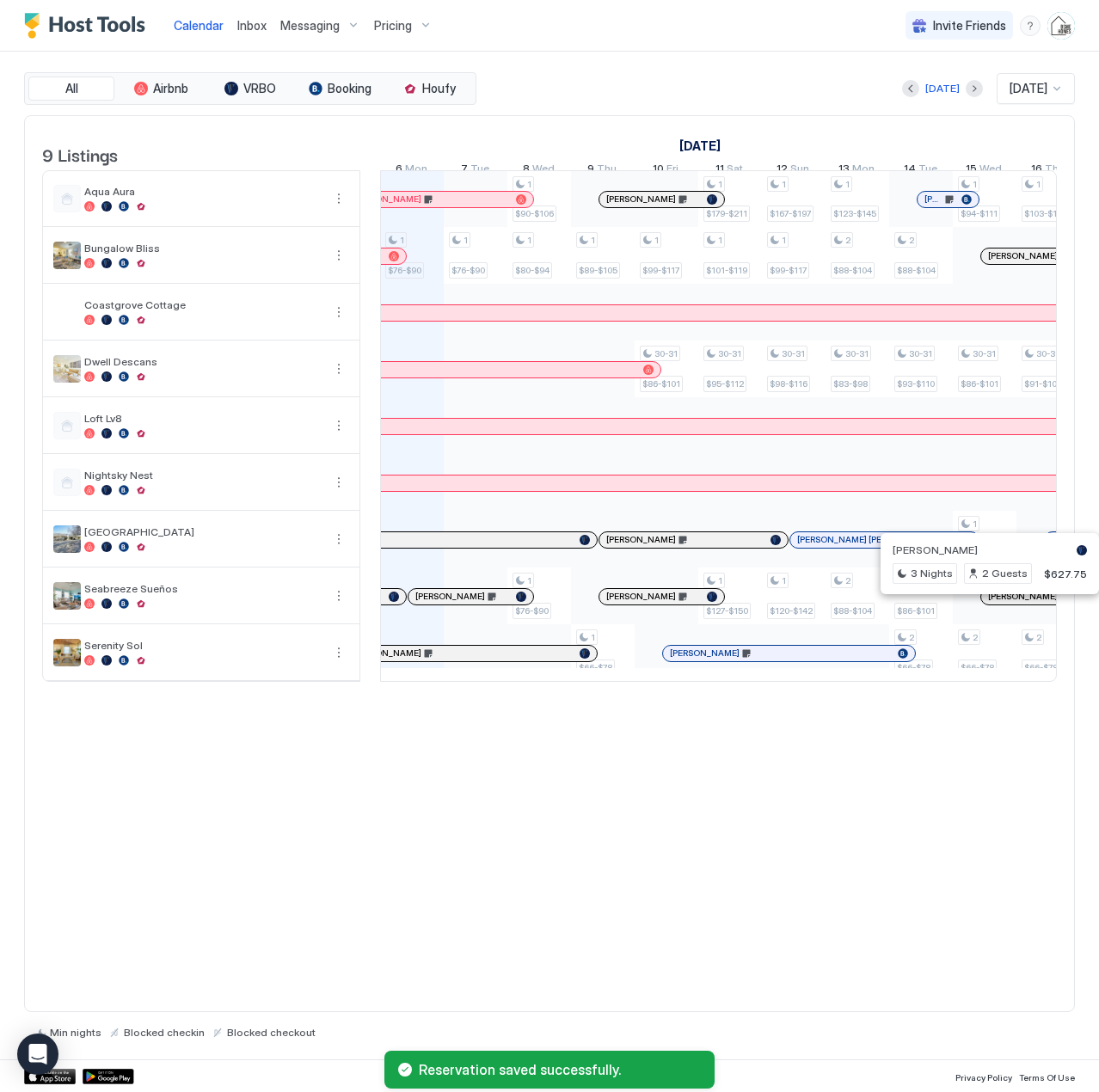
click at [1000, 604] on div at bounding box center [1000, 596] width 14 height 14
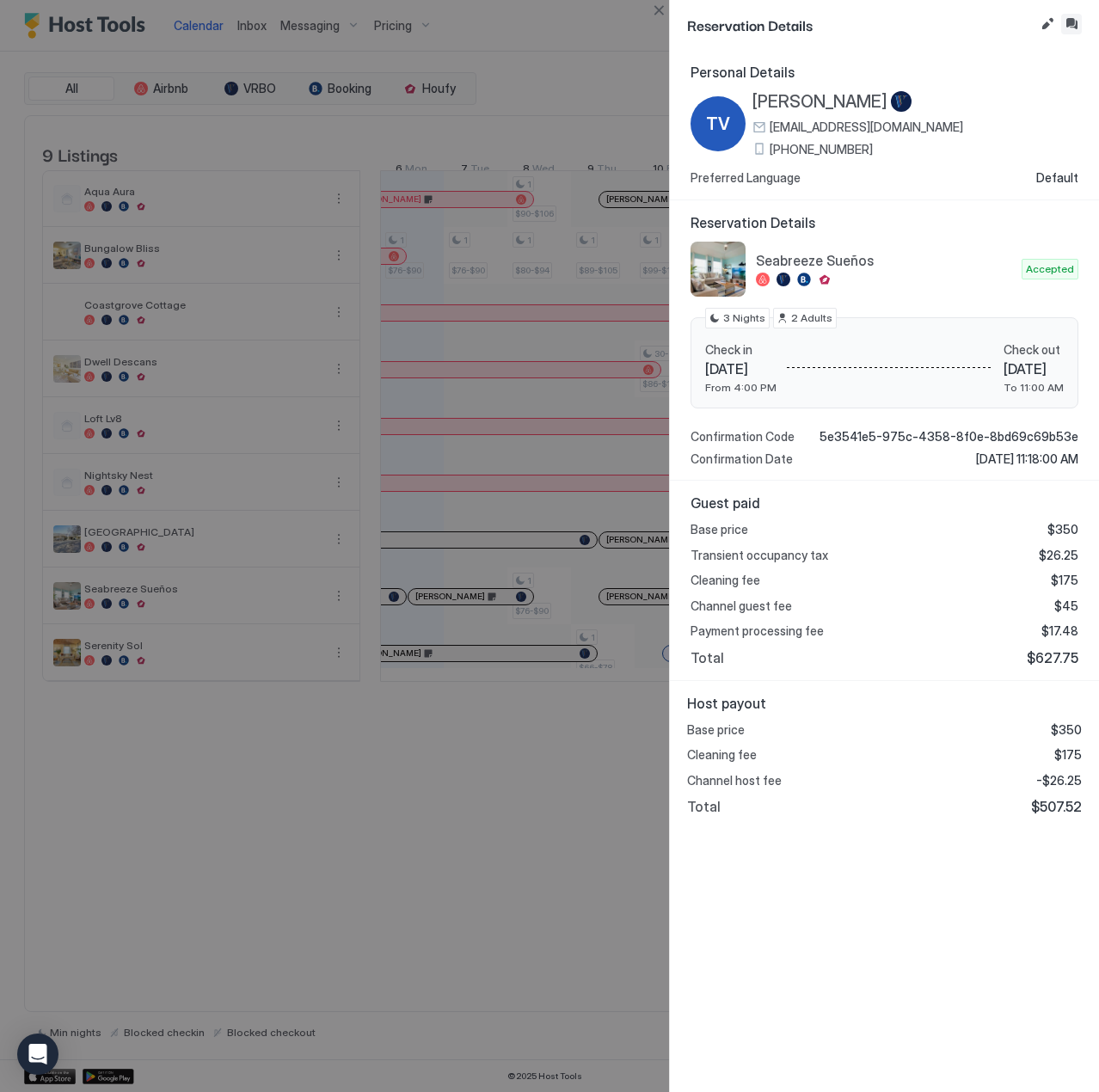
click at [1070, 23] on button "Inbox" at bounding box center [1071, 24] width 20 height 20
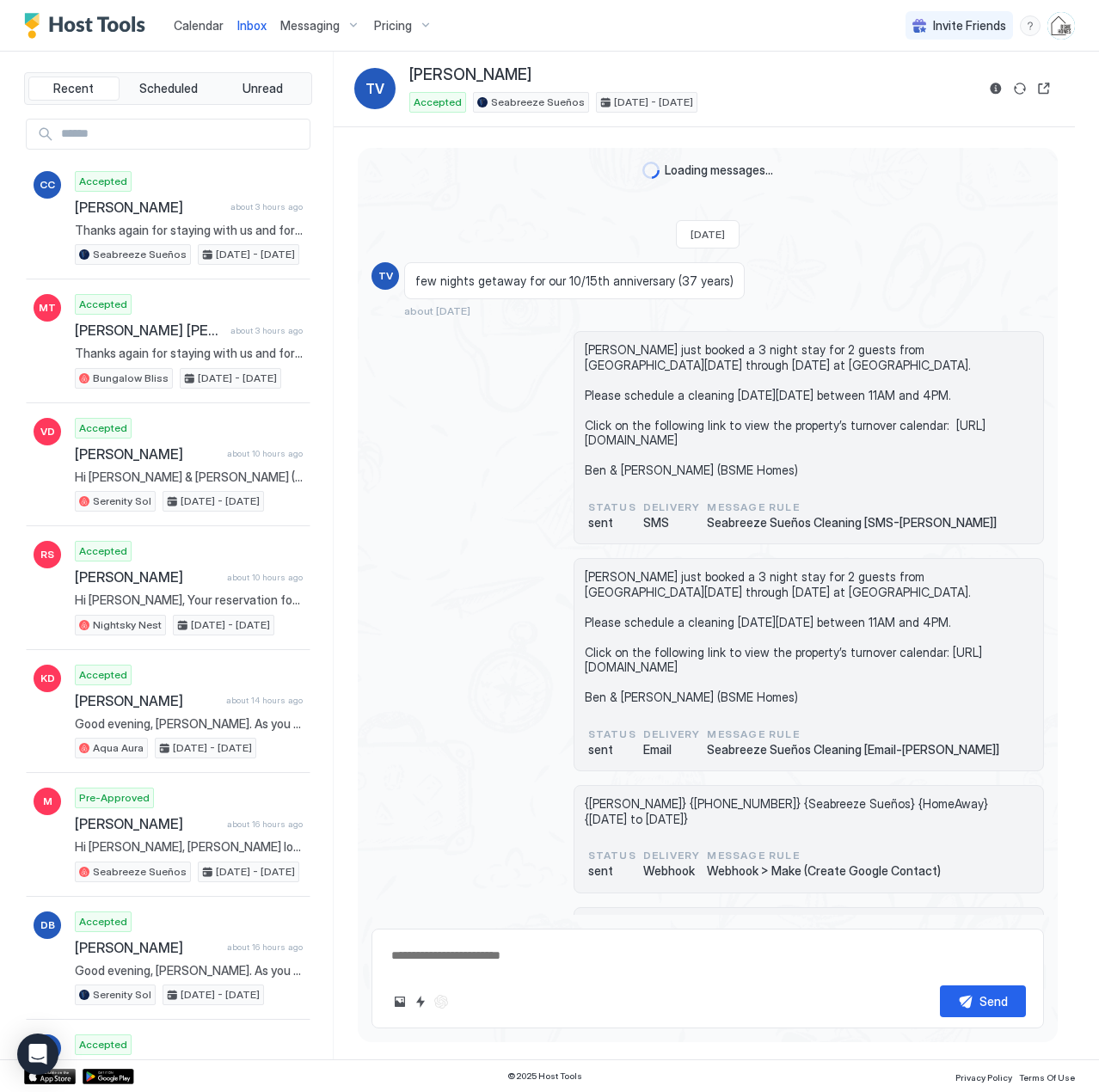
scroll to position [502, 0]
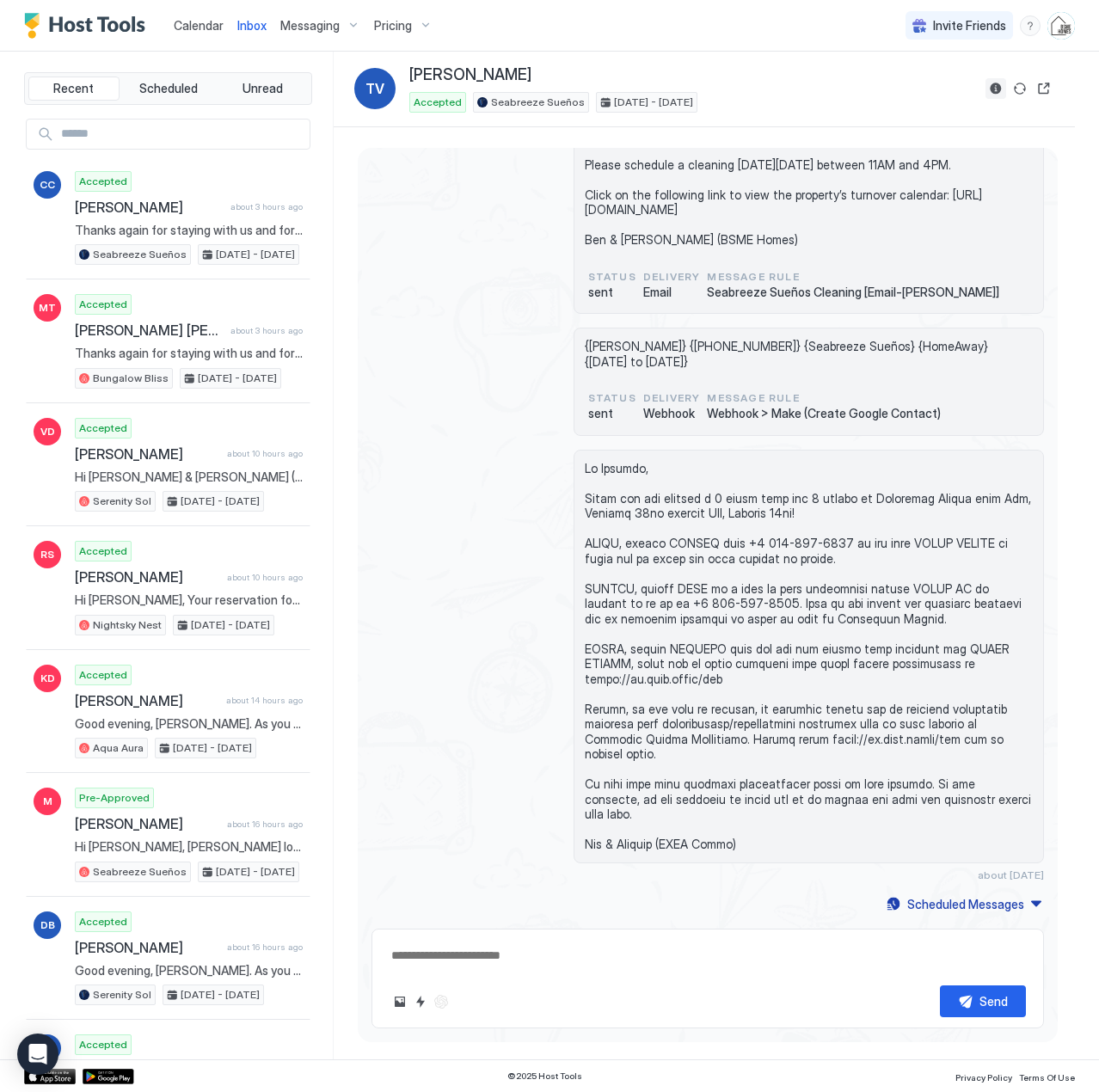
click at [999, 94] on button "Reservation information" at bounding box center [996, 88] width 20 height 20
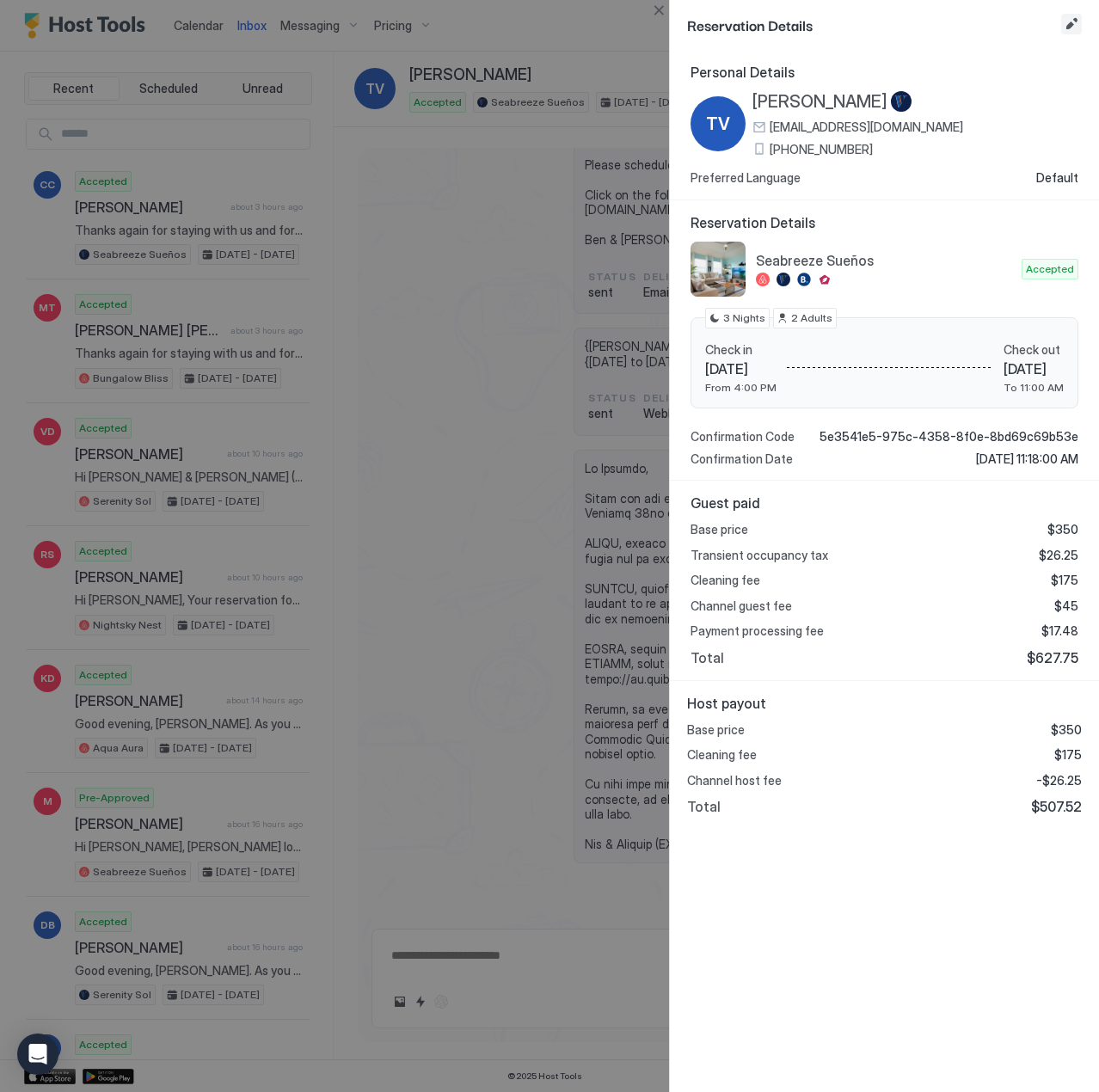
click at [1066, 26] on button "Edit reservation" at bounding box center [1071, 24] width 20 height 20
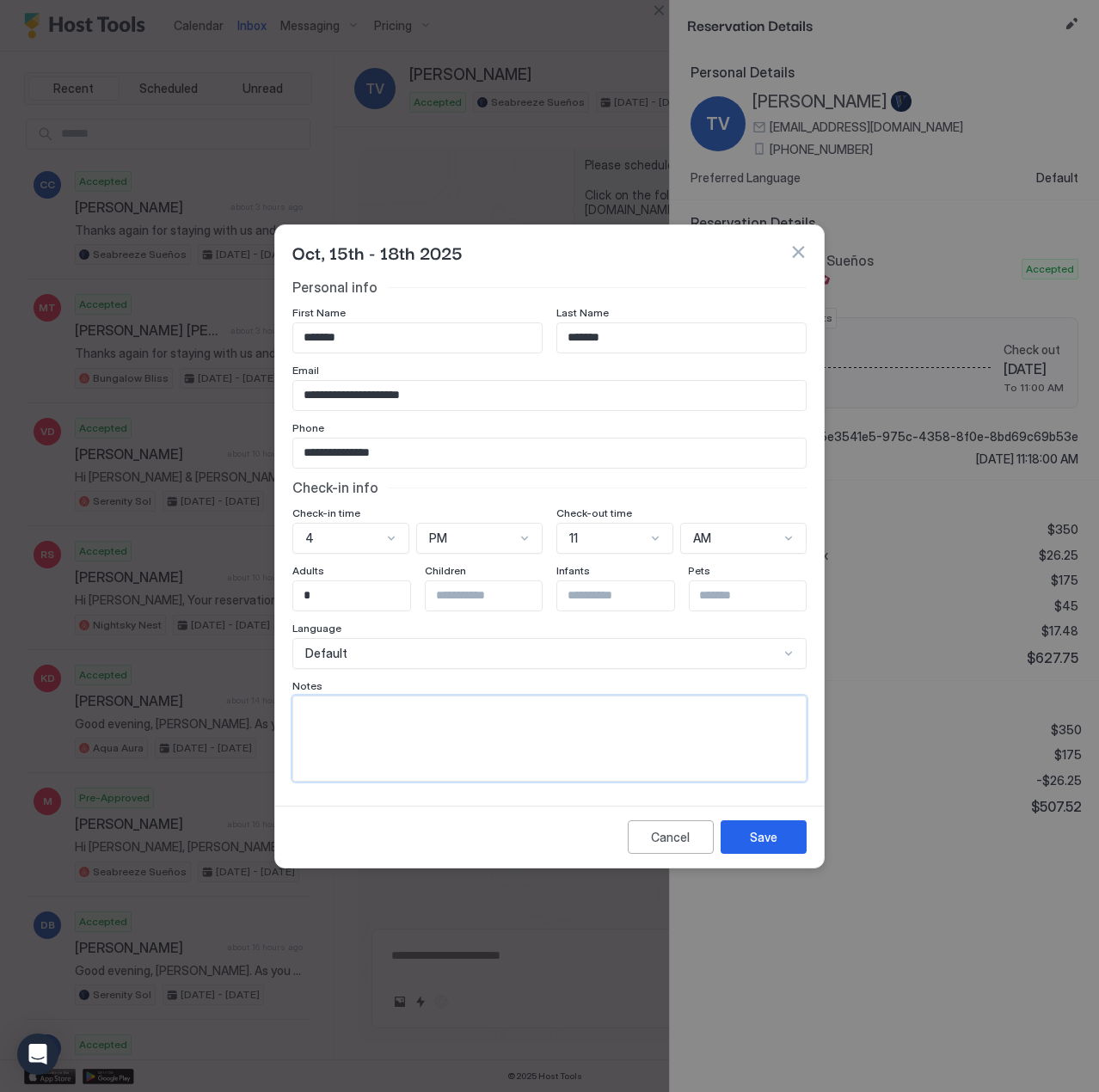
click at [412, 738] on textarea "Input Field" at bounding box center [549, 738] width 512 height 85
type textarea "**********"
click at [772, 832] on div "Save" at bounding box center [763, 836] width 28 height 18
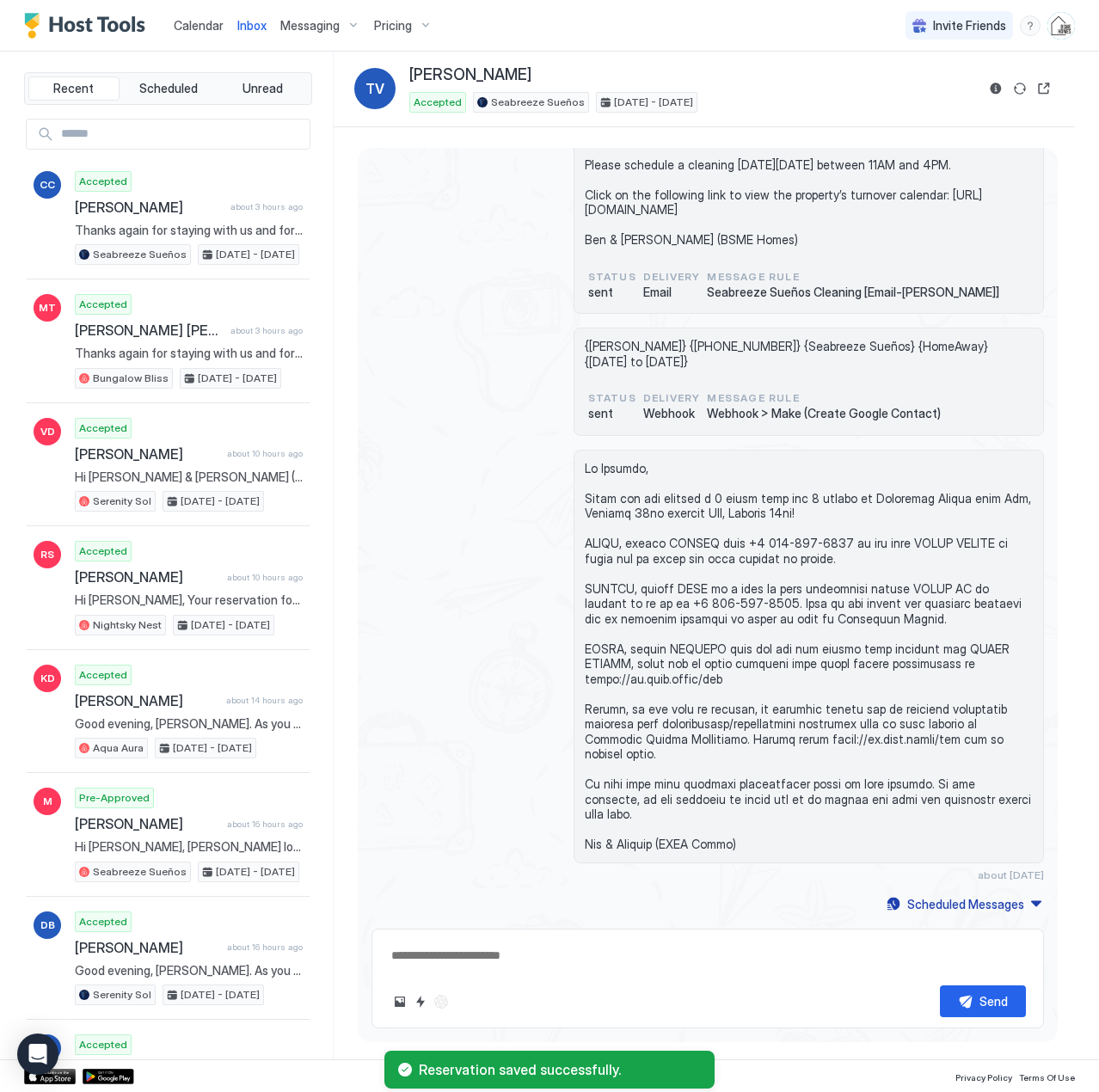
drag, startPoint x: 201, startPoint y: 24, endPoint x: 195, endPoint y: 31, distance: 9.2
click at [201, 24] on span "Calendar" at bounding box center [199, 25] width 50 height 15
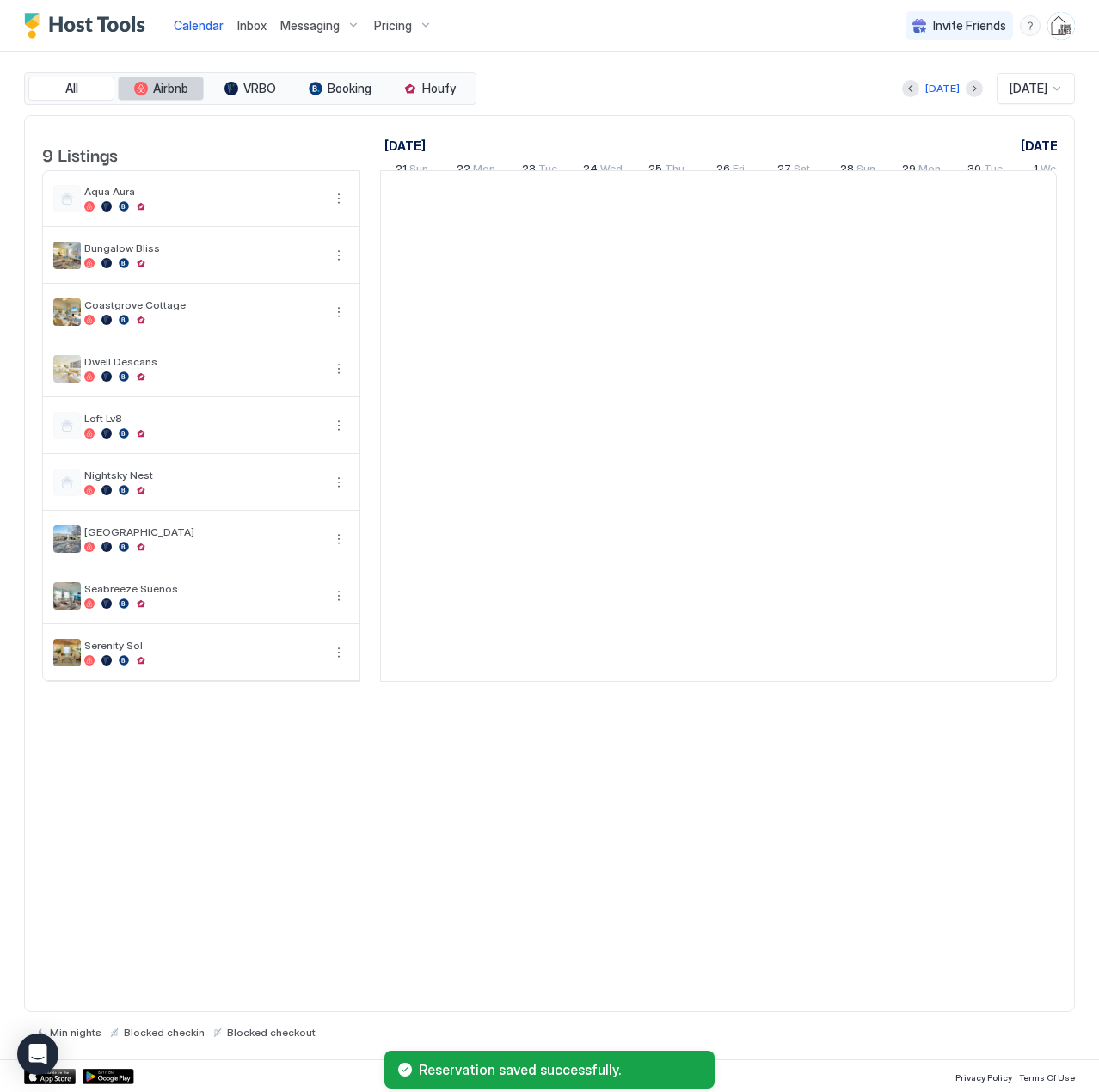
scroll to position [0, 955]
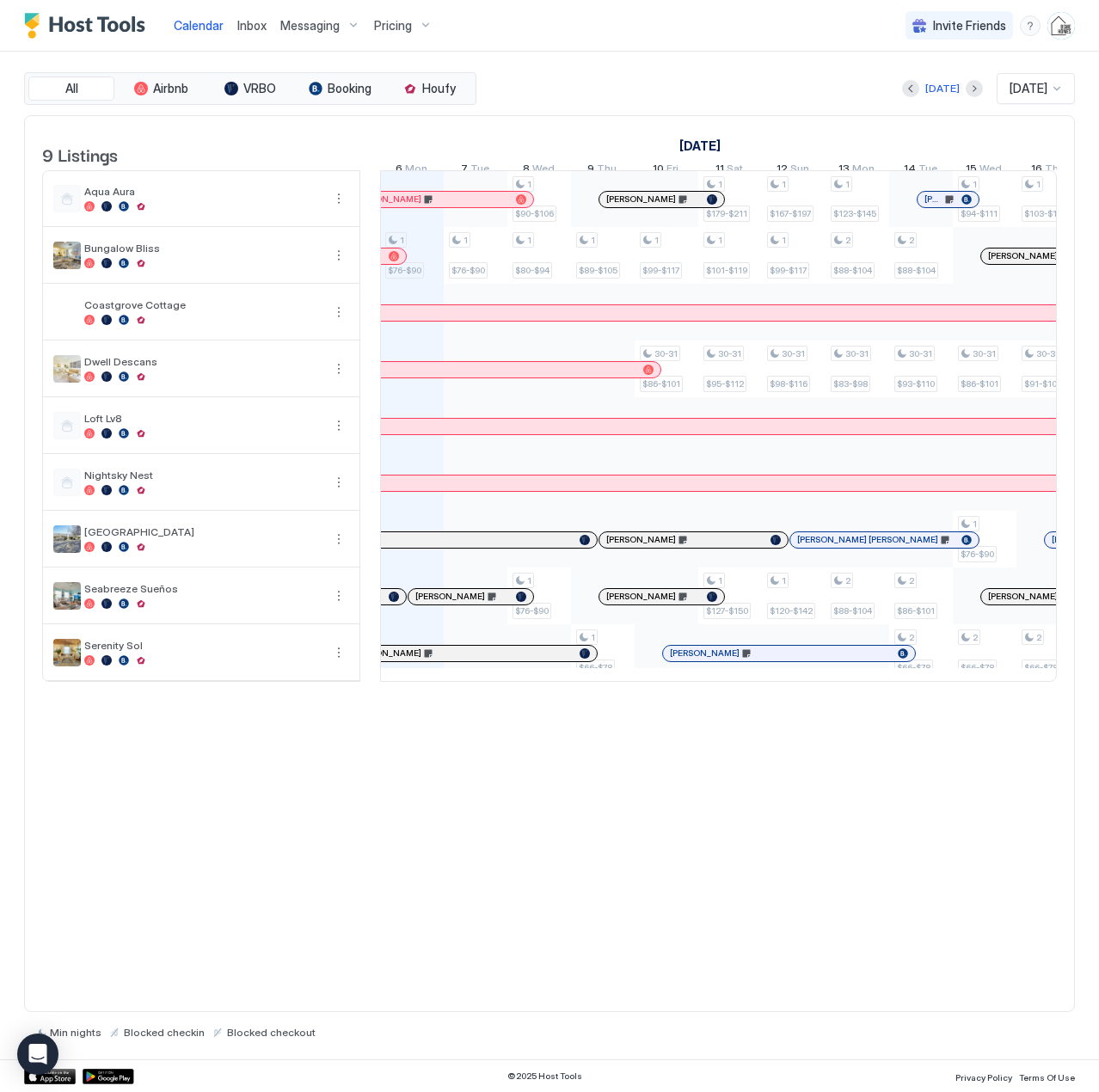
click at [423, 26] on div "Pricing" at bounding box center [404, 25] width 73 height 29
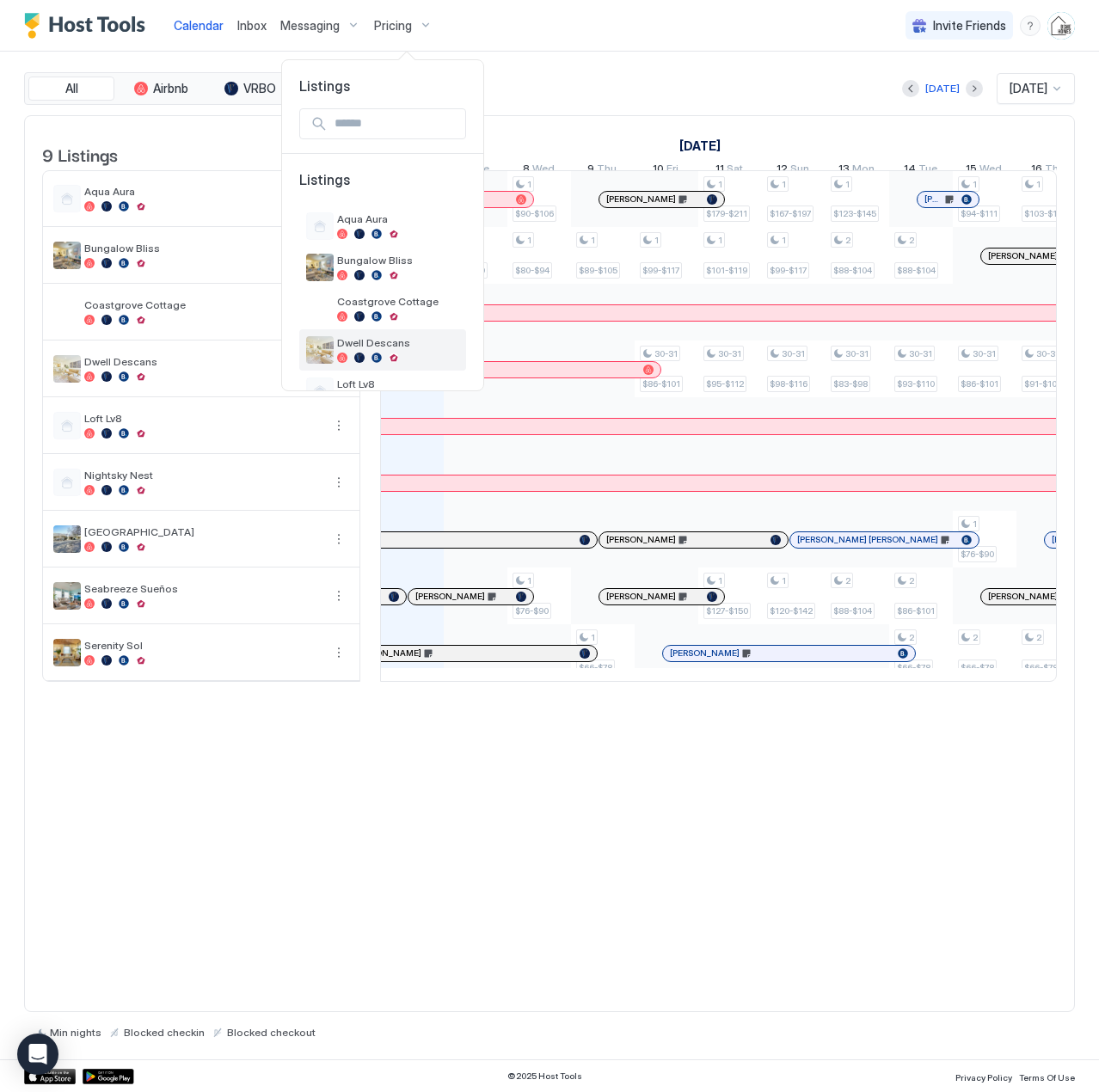
click at [402, 340] on span "Dwell Descans" at bounding box center [397, 343] width 122 height 13
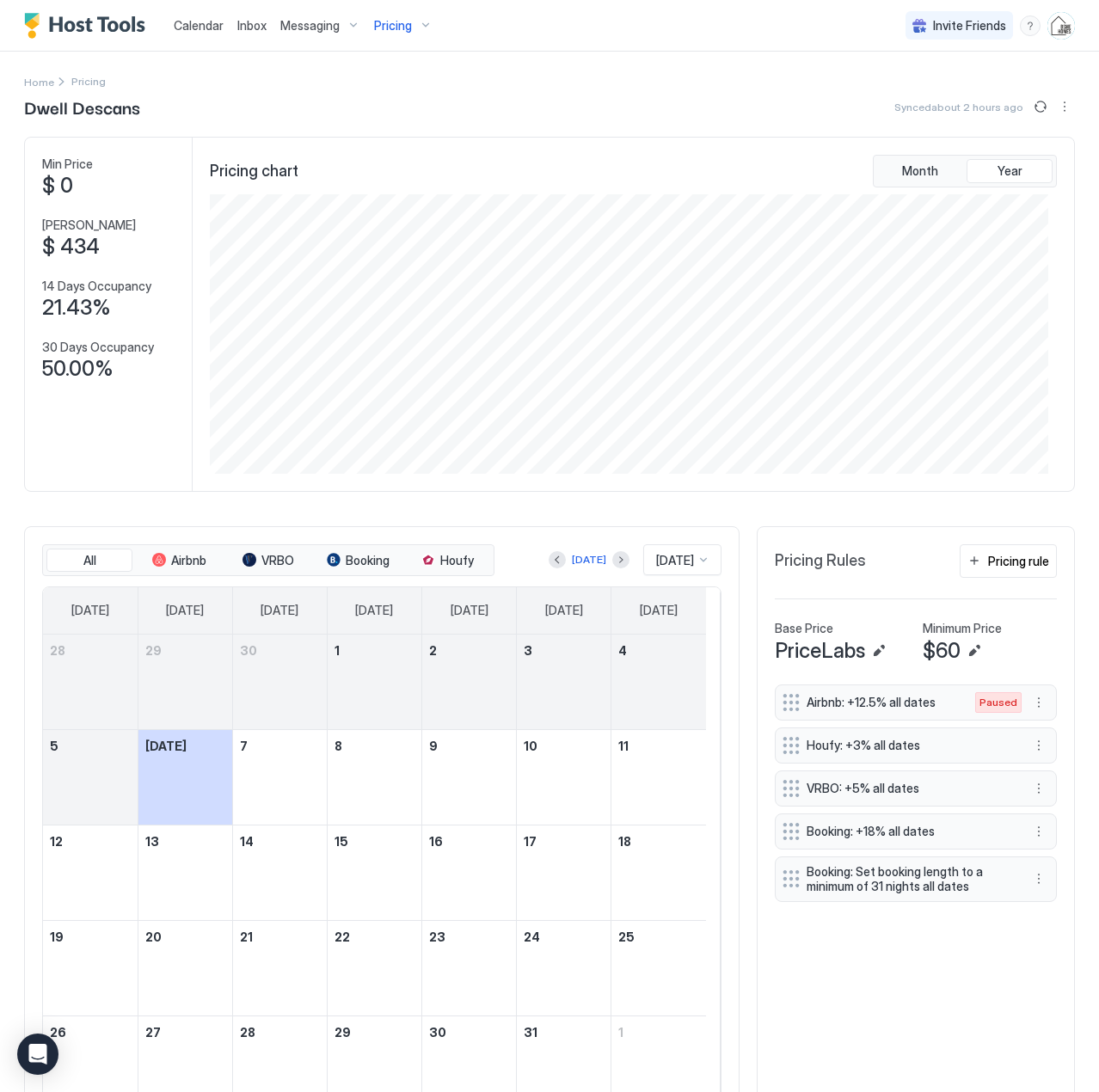
scroll to position [87, 0]
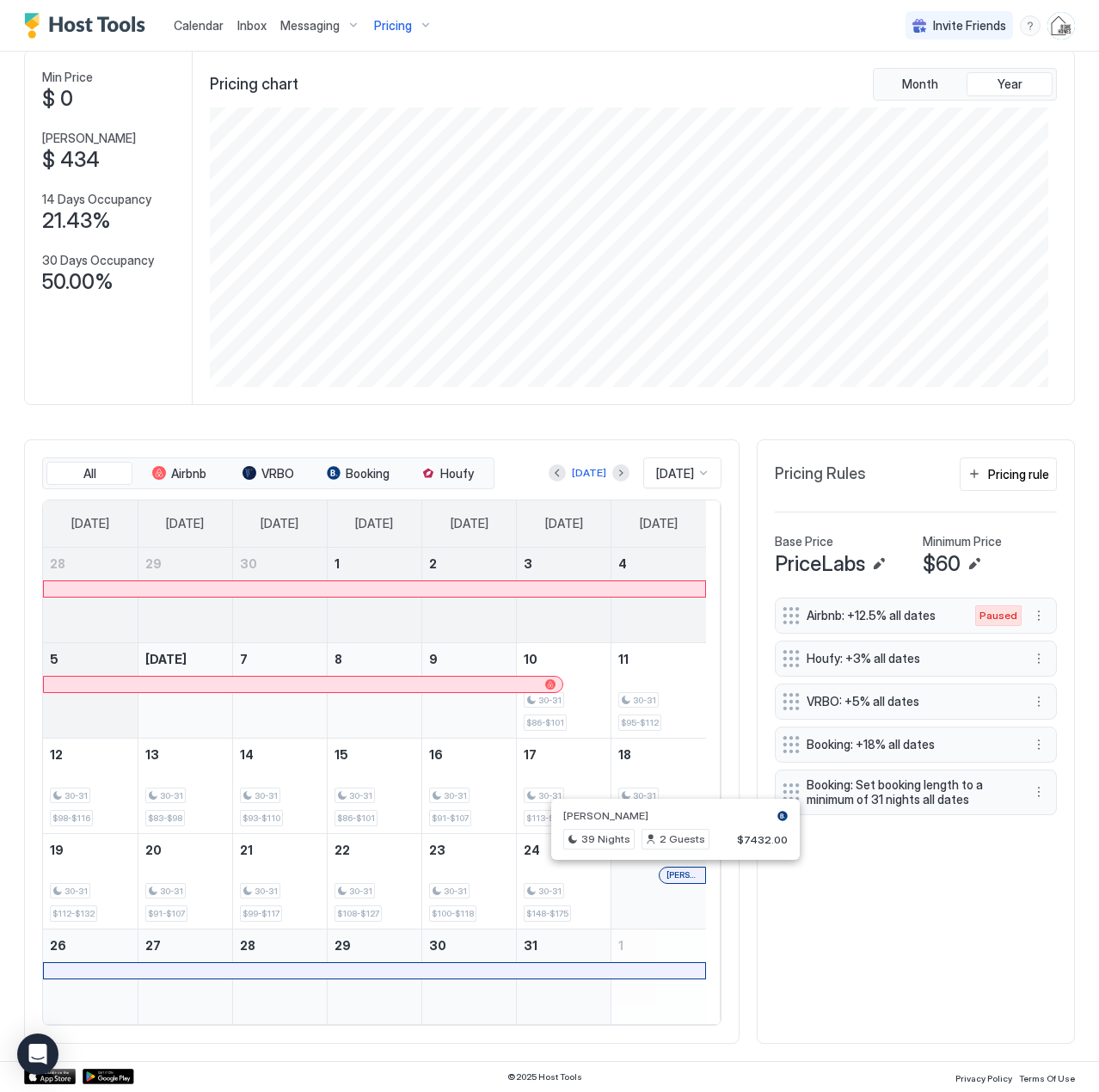
click at [668, 879] on div at bounding box center [668, 875] width 14 height 14
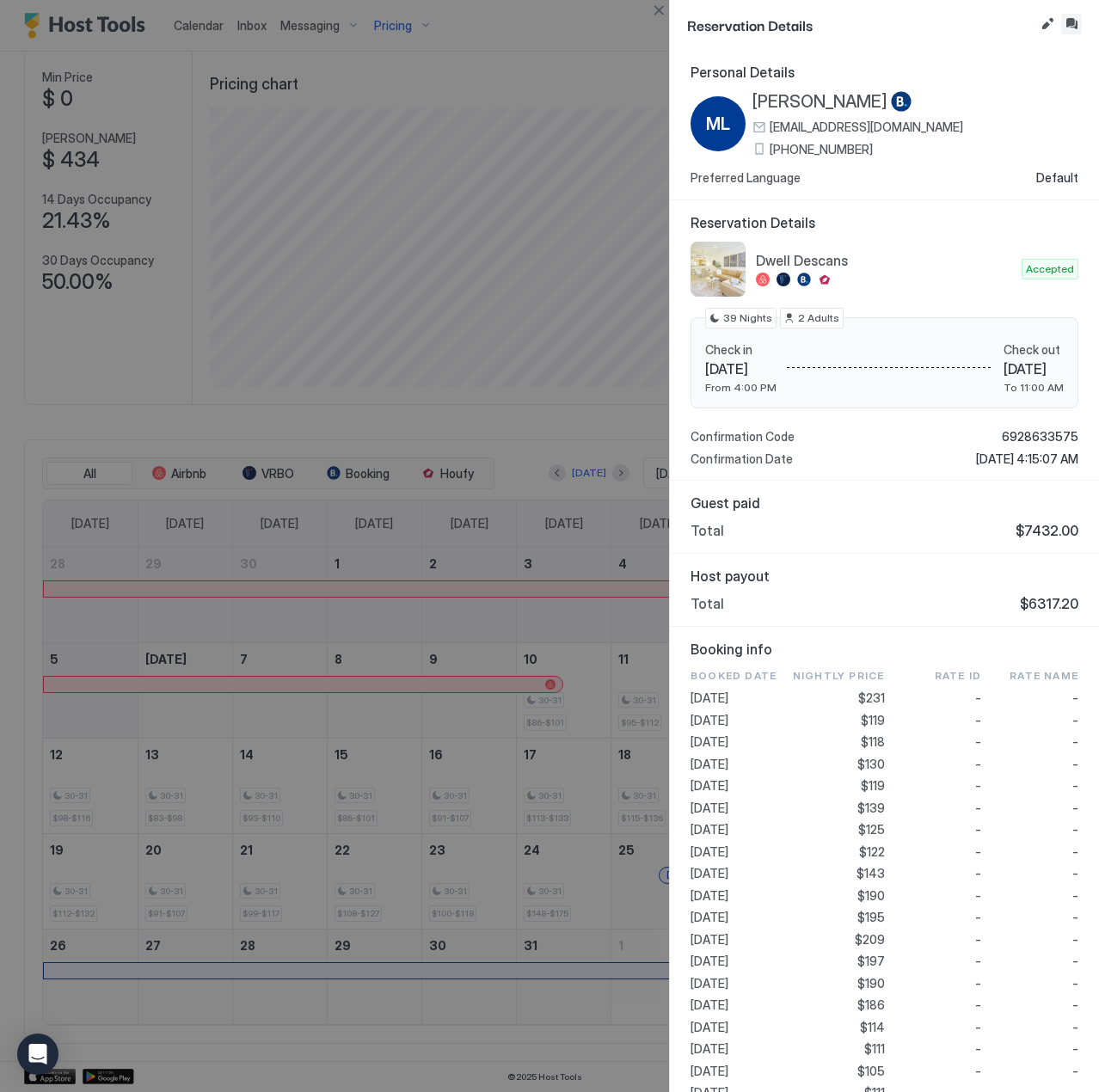
click at [1070, 22] on button "Inbox" at bounding box center [1071, 24] width 20 height 20
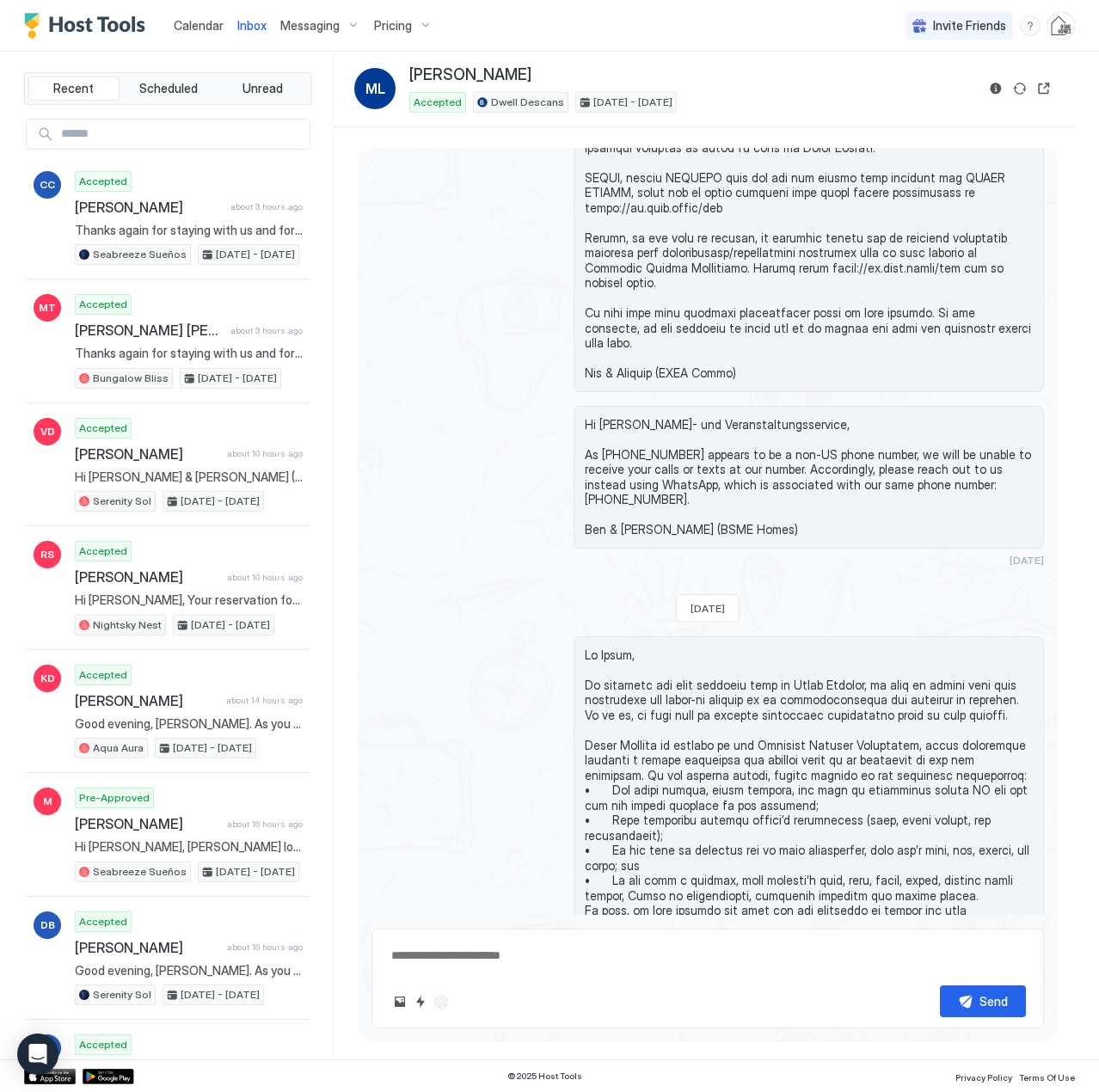
scroll to position [456, 0]
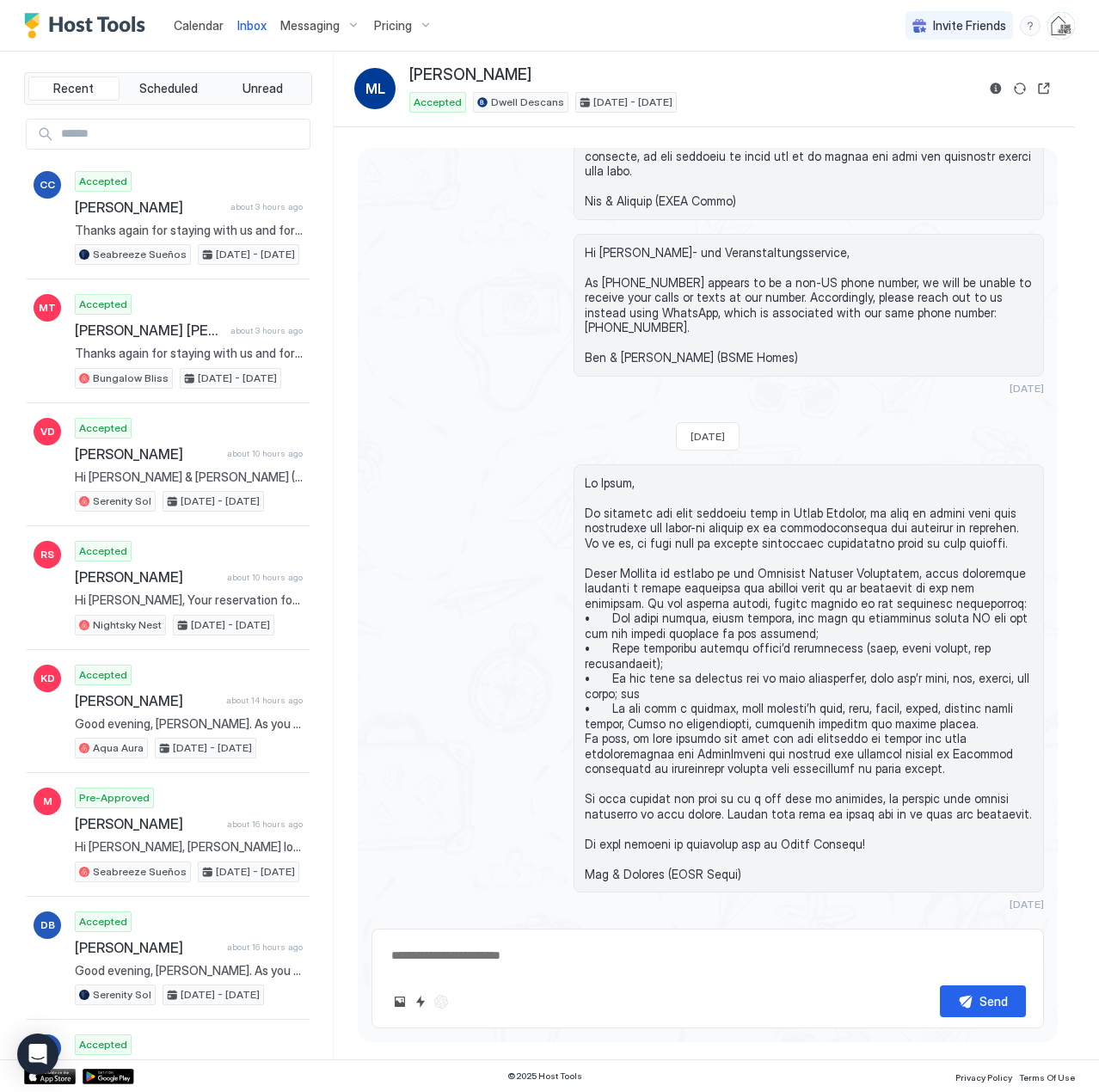
click at [202, 29] on span "Calendar" at bounding box center [199, 25] width 50 height 15
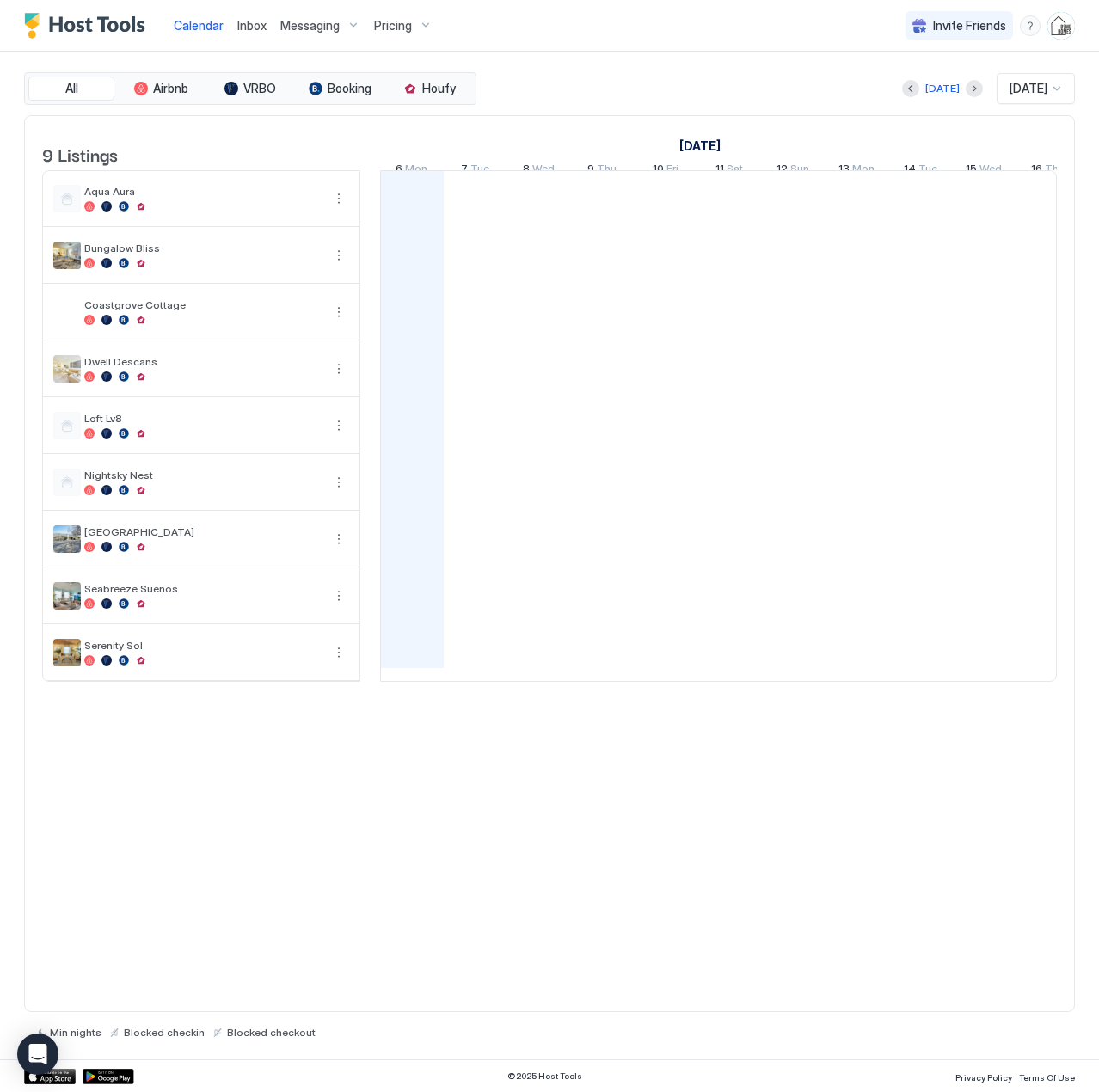
scroll to position [0, 955]
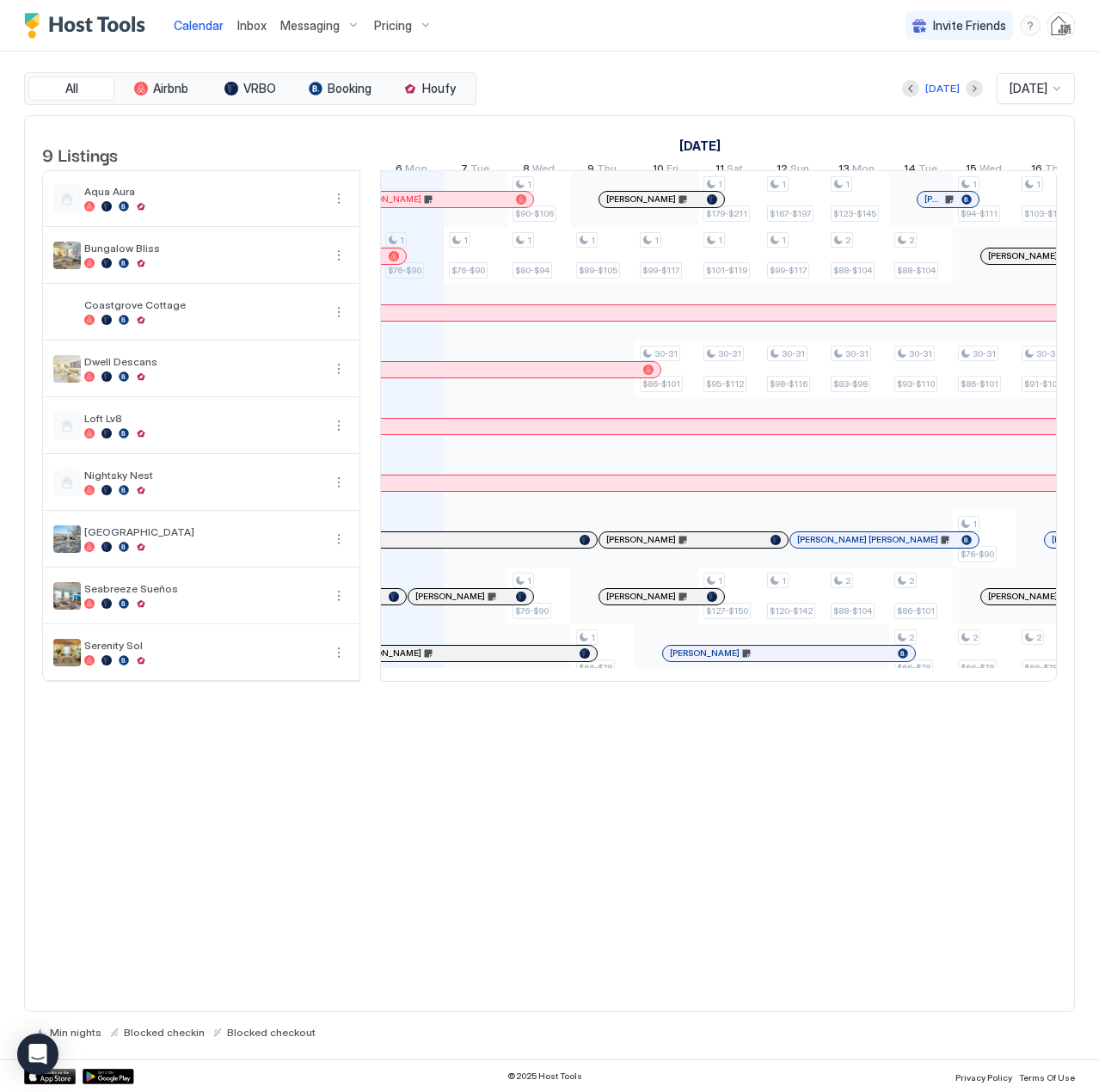
click at [408, 22] on span "Pricing" at bounding box center [392, 25] width 38 height 16
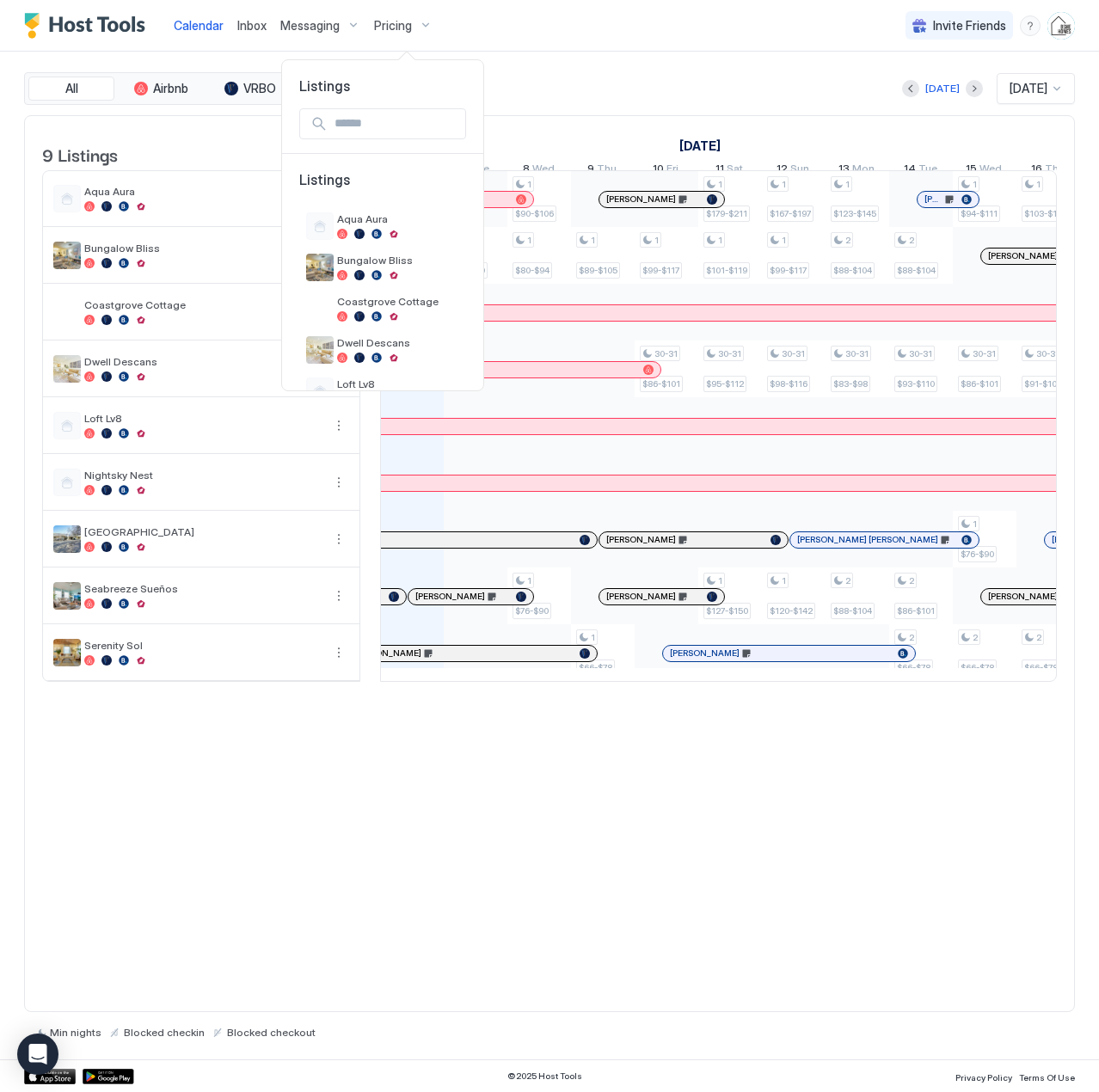
click at [534, 34] on div at bounding box center [550, 546] width 1099 height 1092
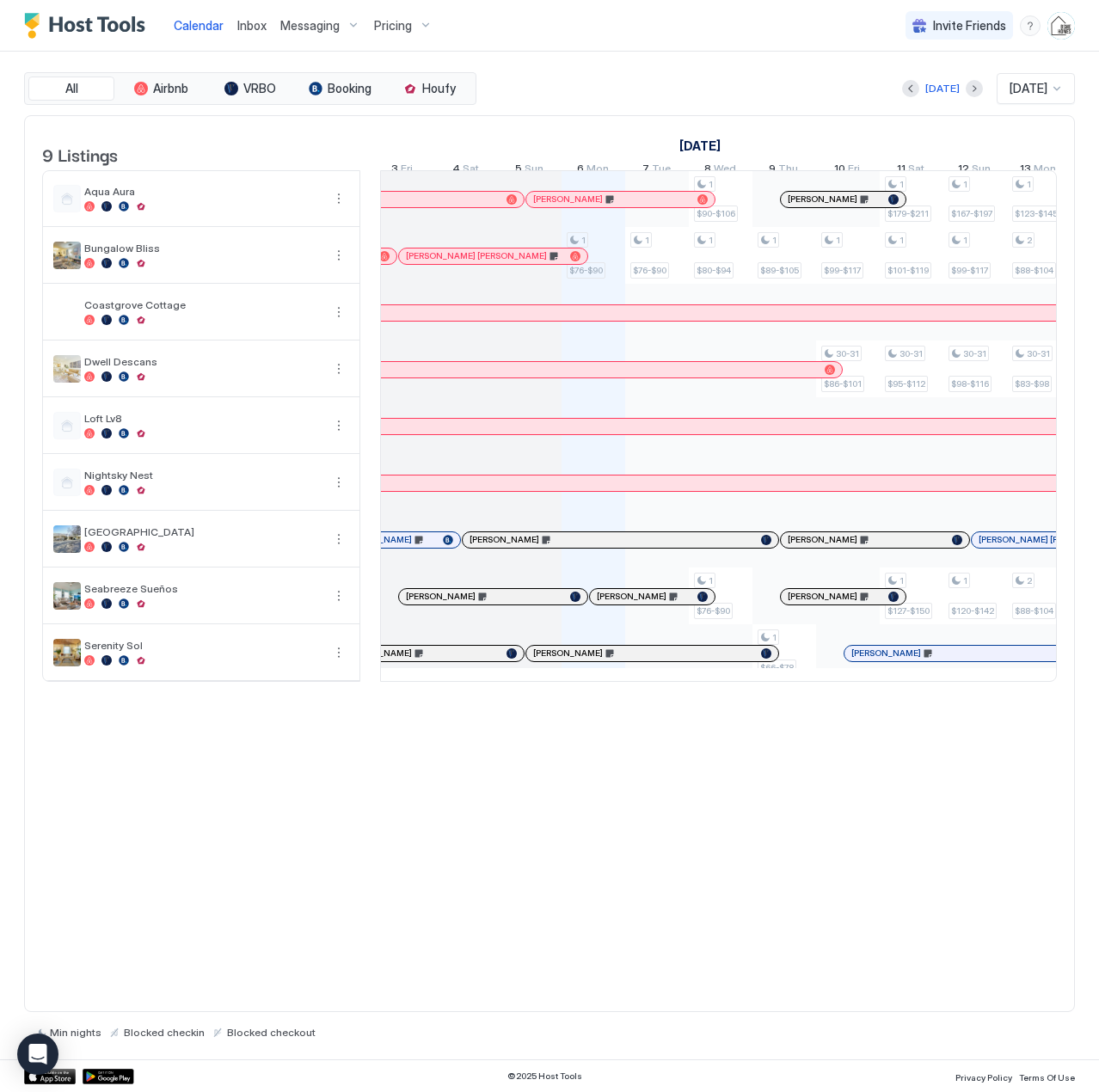
scroll to position [0, 0]
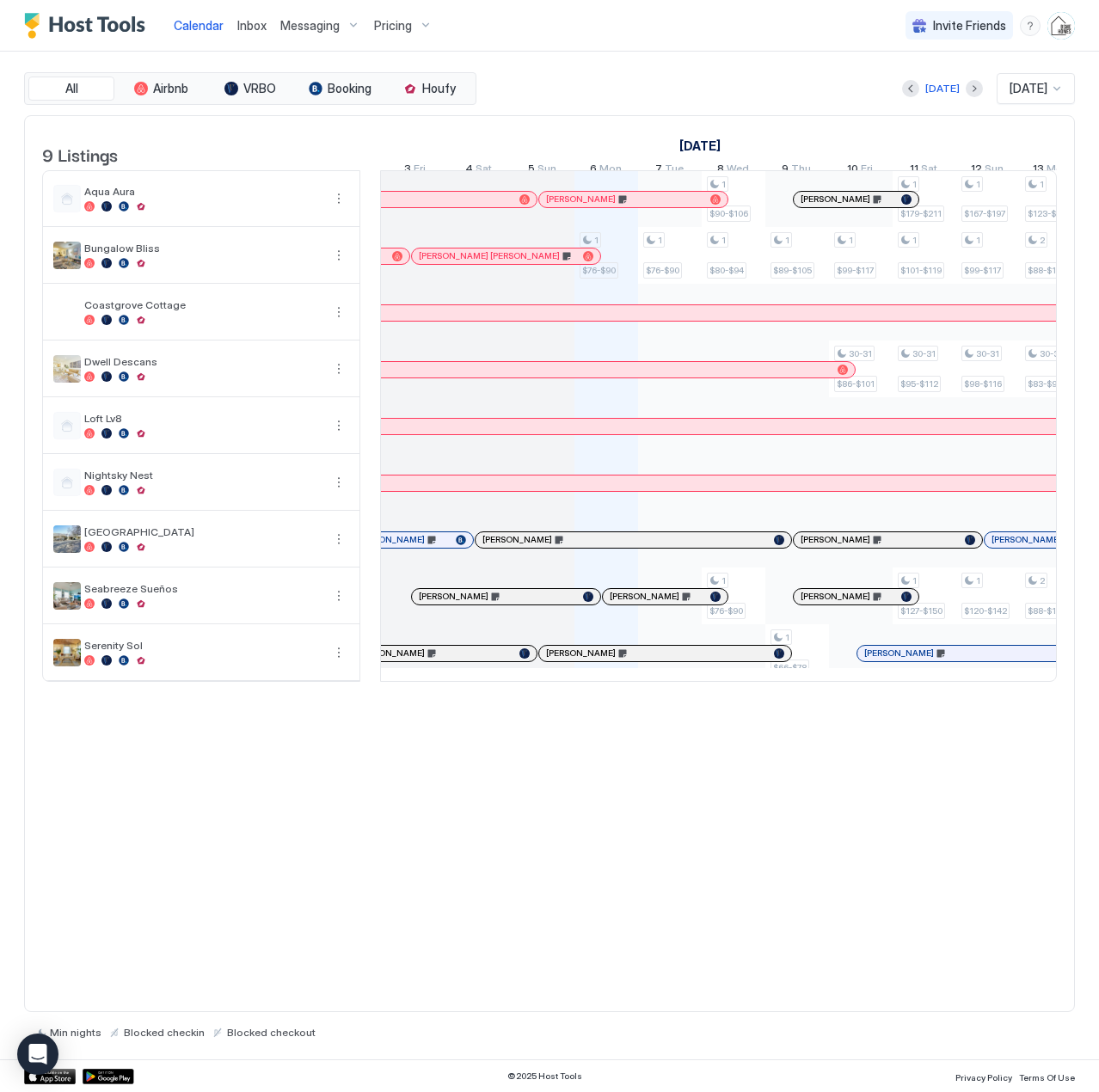
click at [515, 602] on div "[PERSON_NAME]" at bounding box center [497, 596] width 157 height 11
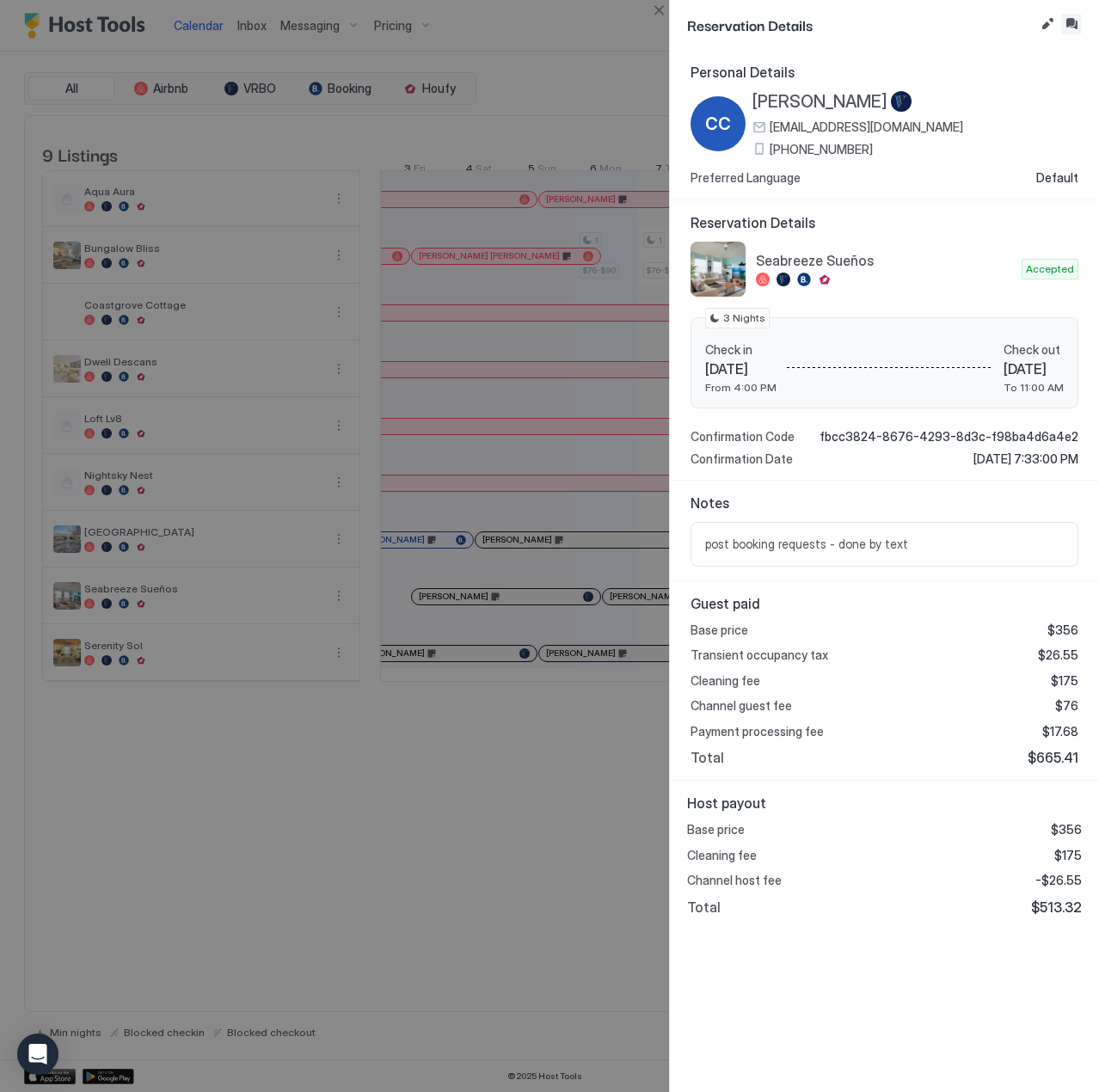
click at [1067, 28] on button "Inbox" at bounding box center [1071, 24] width 20 height 20
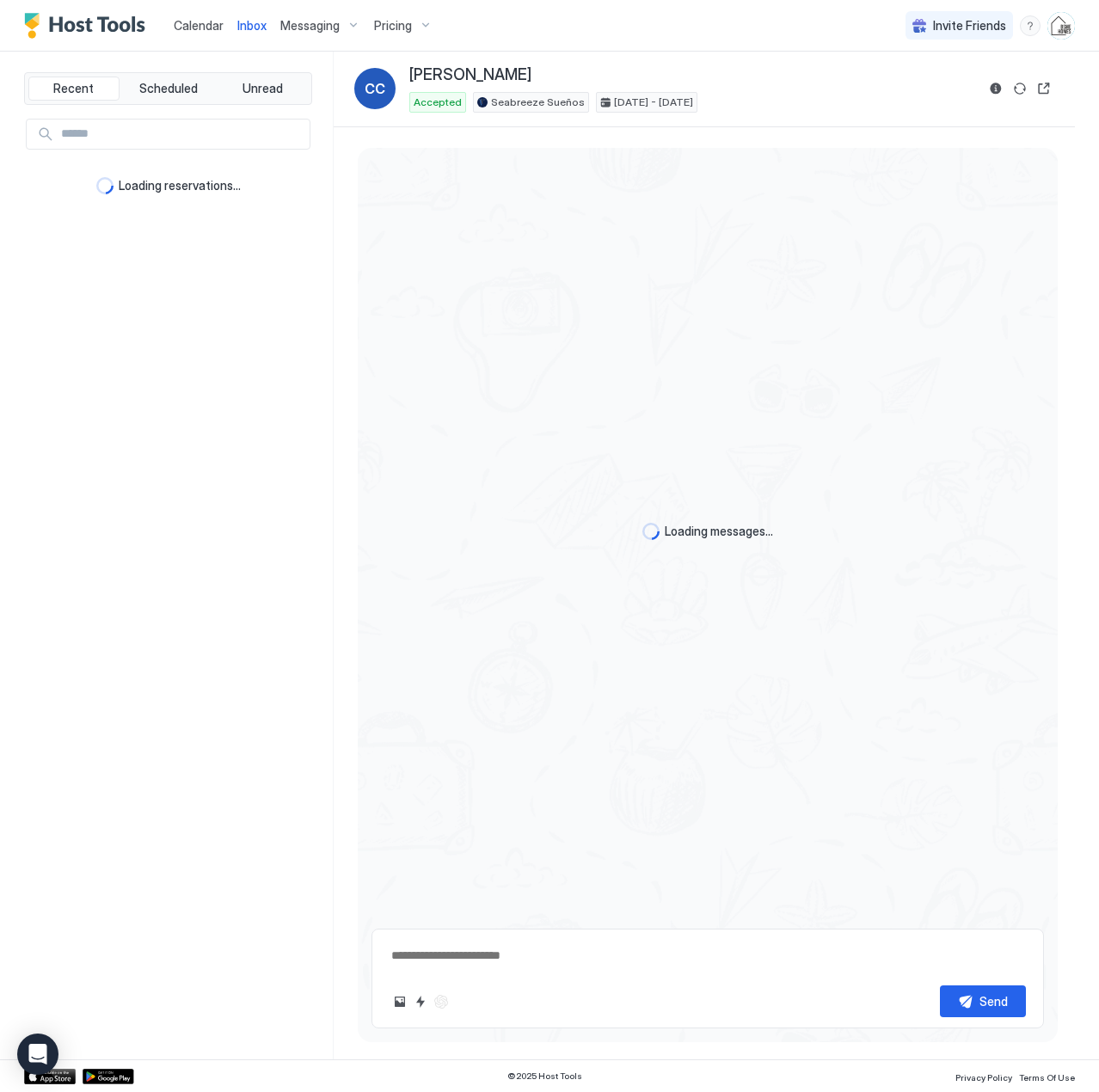
type textarea "*"
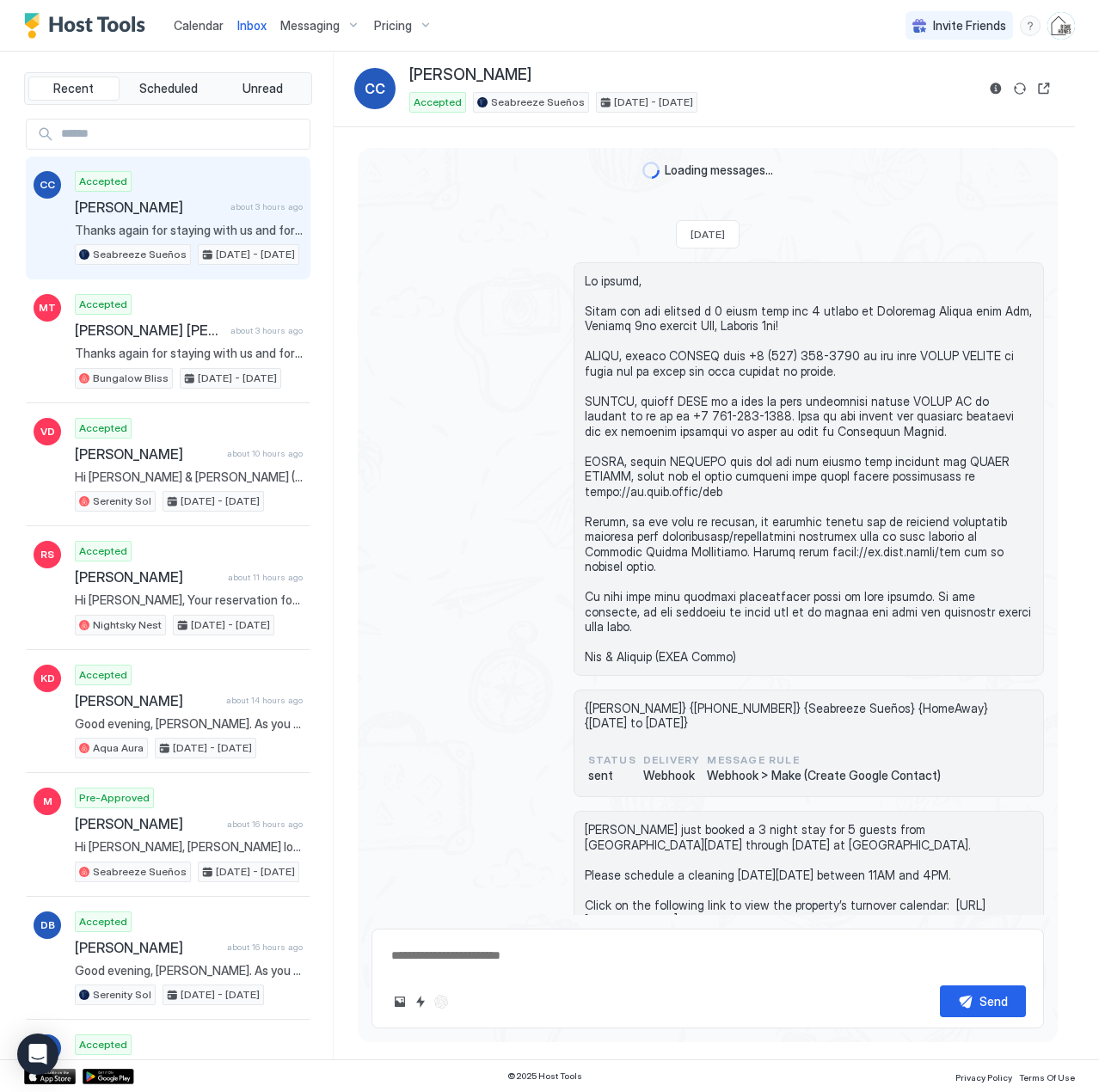
scroll to position [2631, 0]
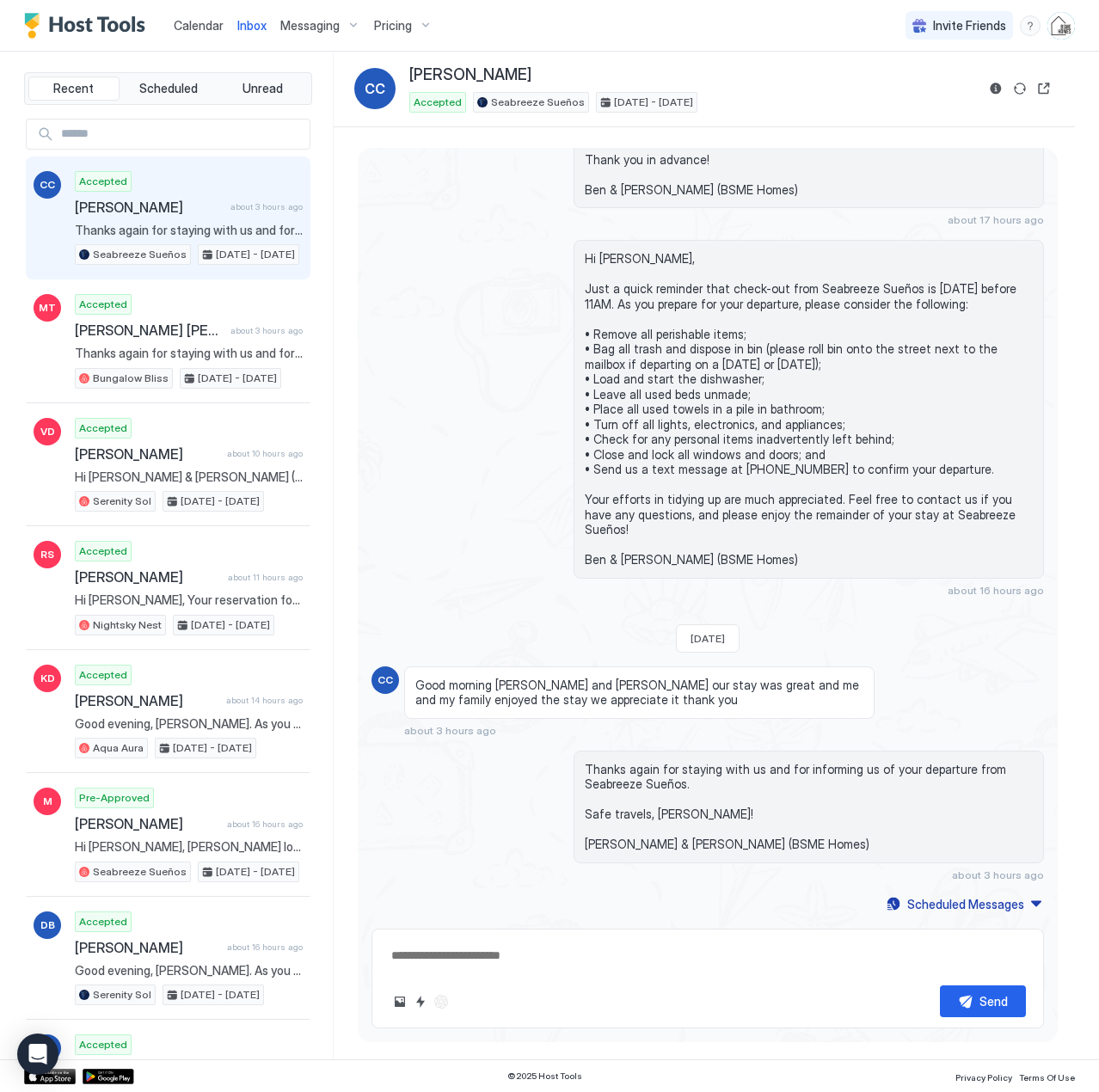
click at [183, 24] on span "Calendar" at bounding box center [199, 25] width 50 height 15
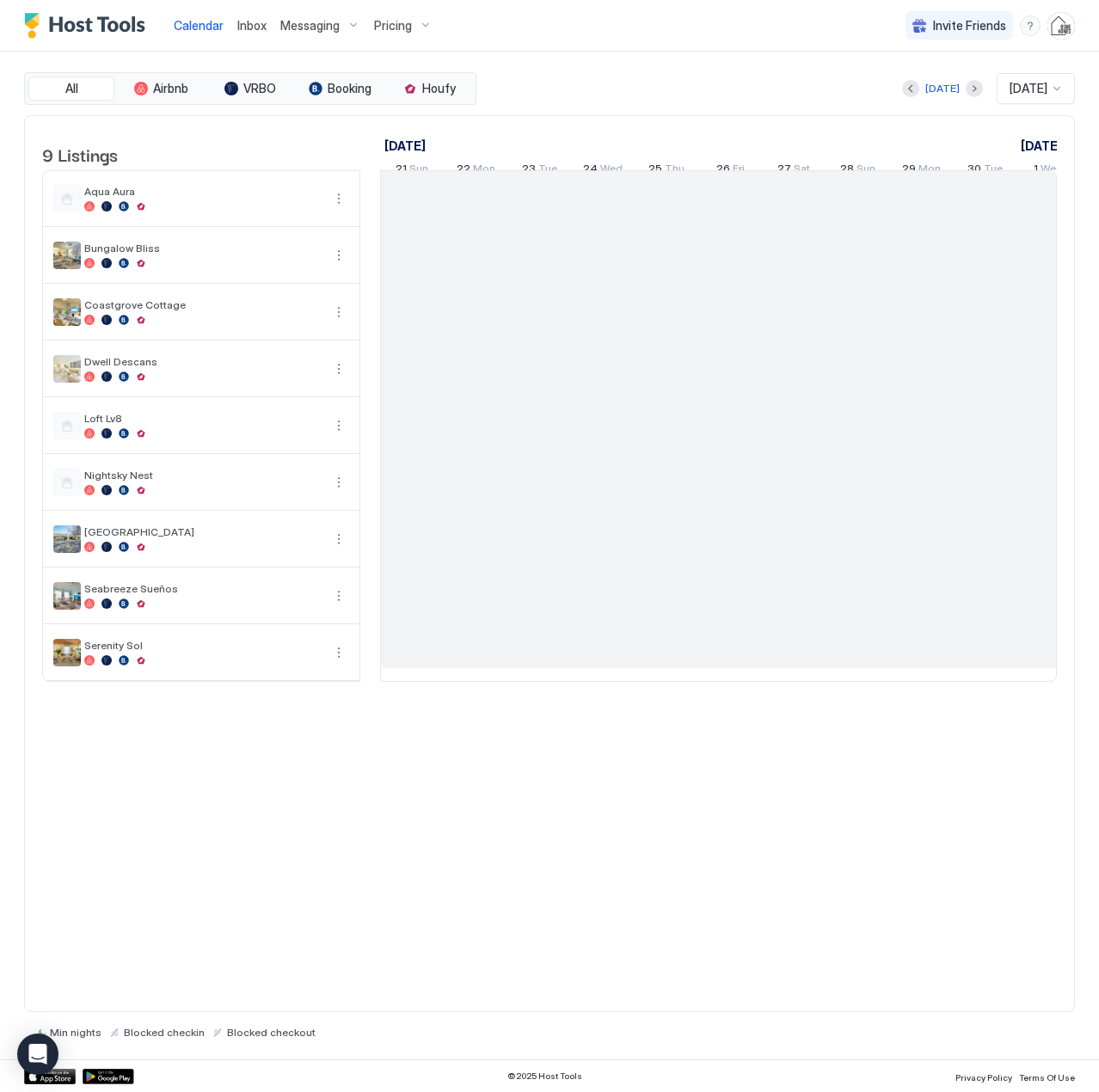
scroll to position [0, 955]
